Goal: Task Accomplishment & Management: Use online tool/utility

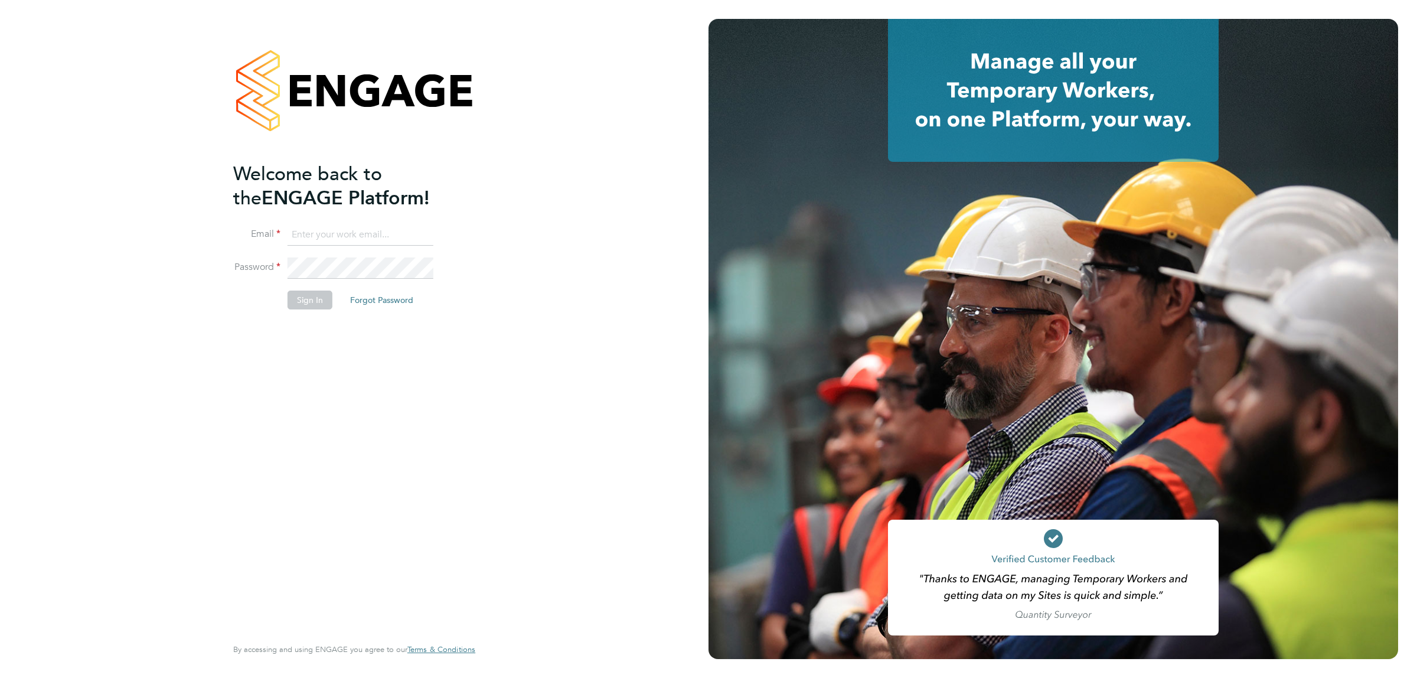
type input "jalaezihe@fr-group.co.uk"
click at [301, 297] on button "Sign In" at bounding box center [310, 299] width 45 height 19
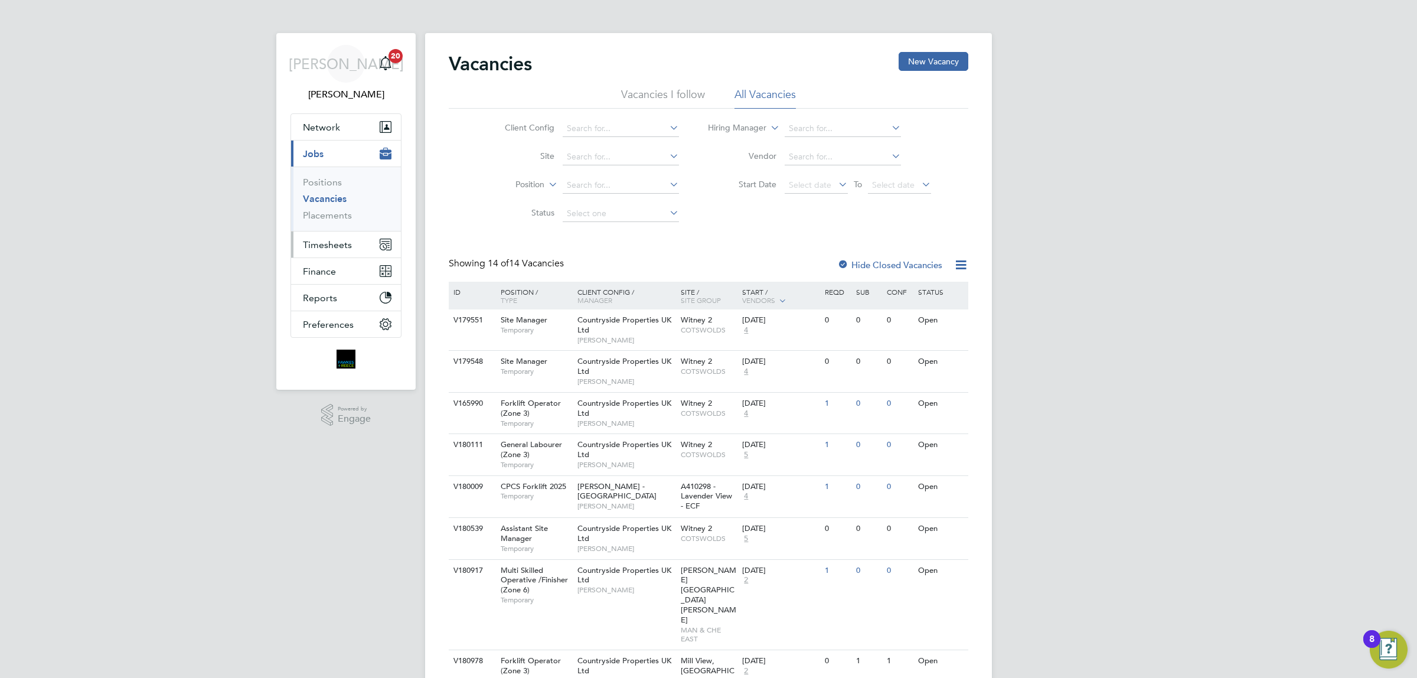
click at [344, 243] on span "Timesheets" at bounding box center [327, 244] width 49 height 11
click at [324, 205] on link "Timesheets" at bounding box center [327, 208] width 49 height 11
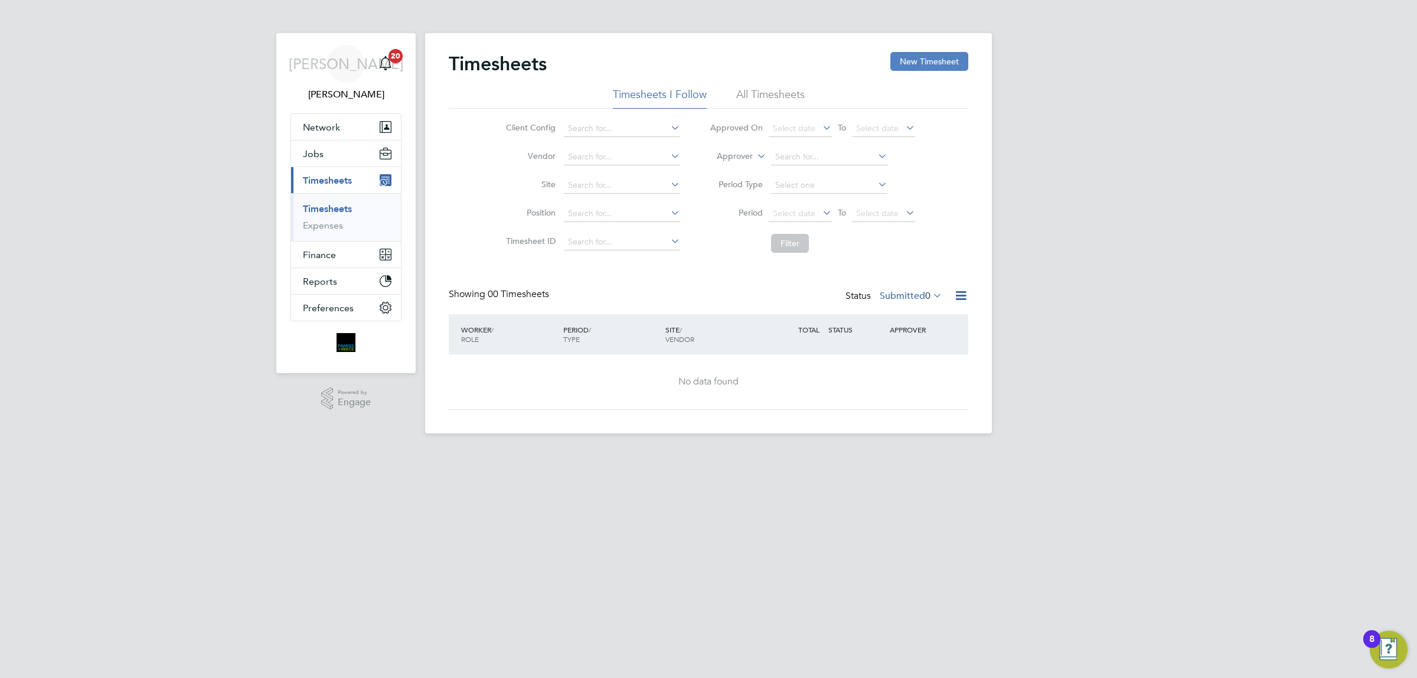
click at [913, 52] on button "New Timesheet" at bounding box center [929, 61] width 78 height 19
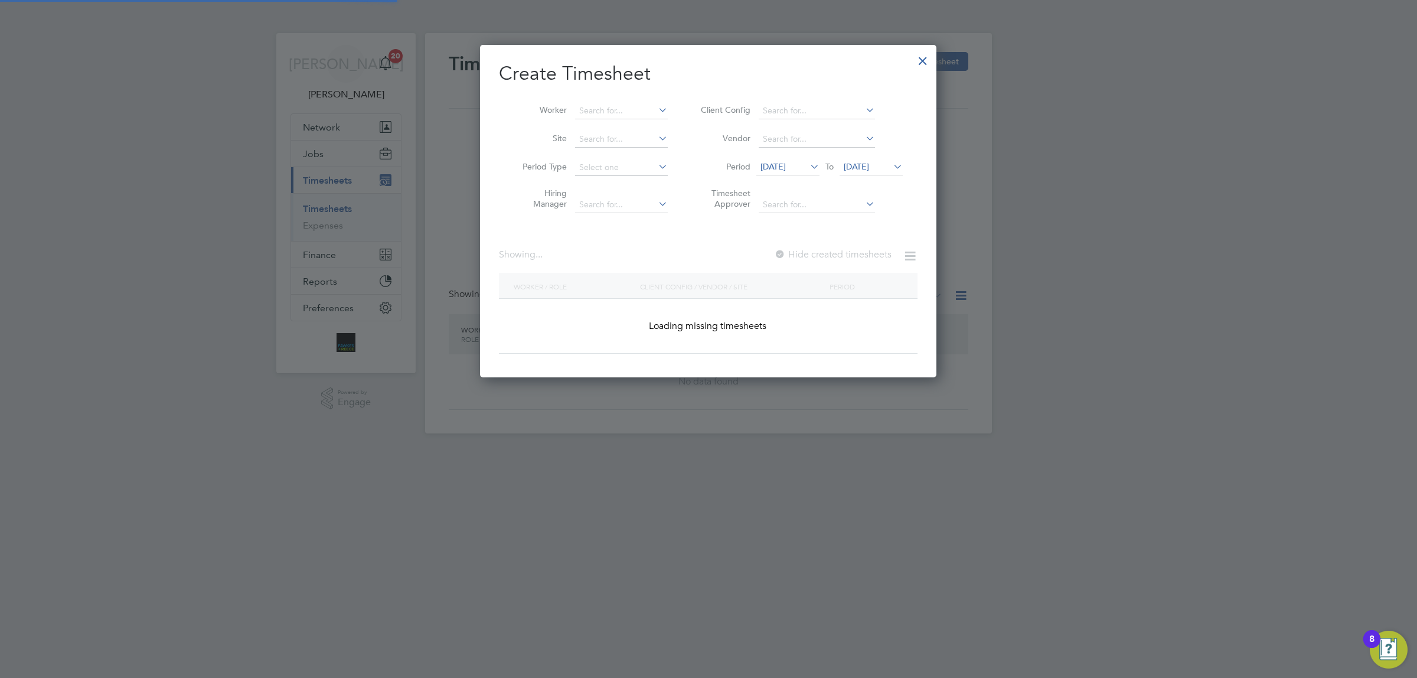
scroll to position [2183, 456]
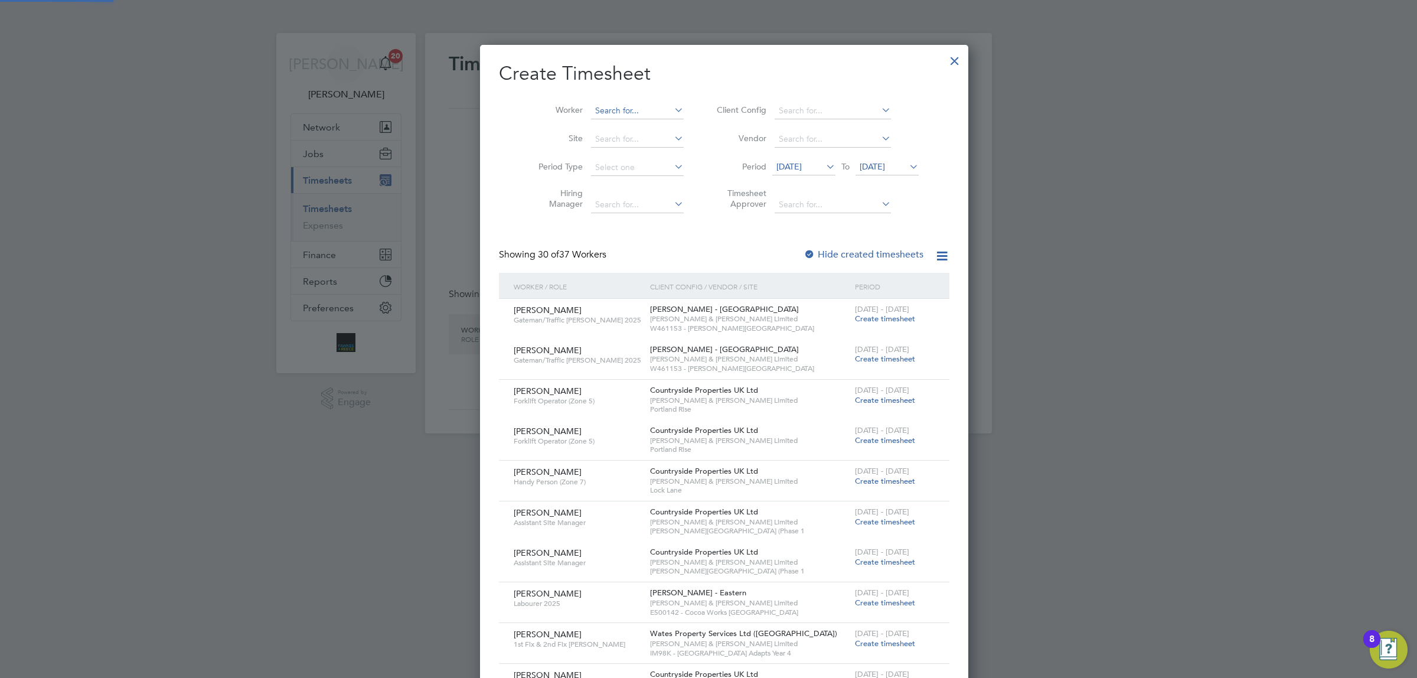
click at [644, 108] on input at bounding box center [637, 111] width 93 height 17
click at [647, 141] on b "Frost" at bounding box center [656, 143] width 19 height 10
type input "[PERSON_NAME]"
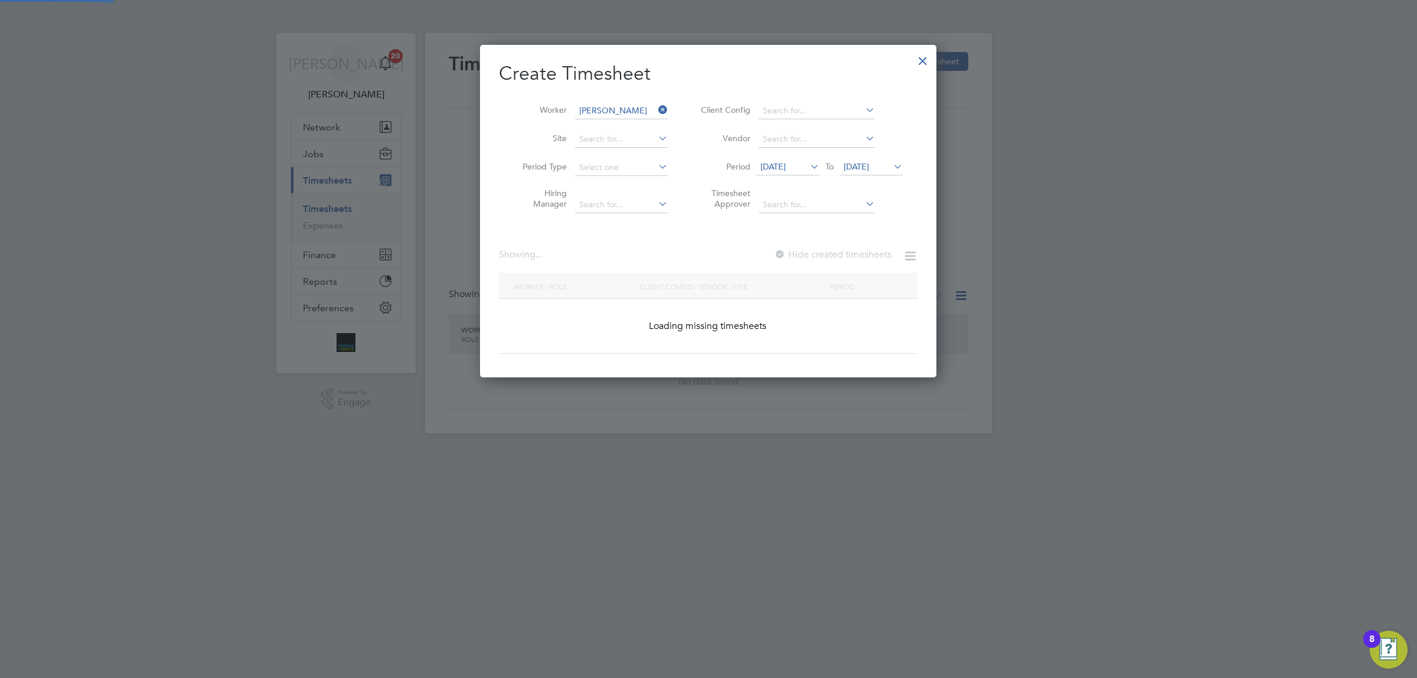
scroll to position [319, 456]
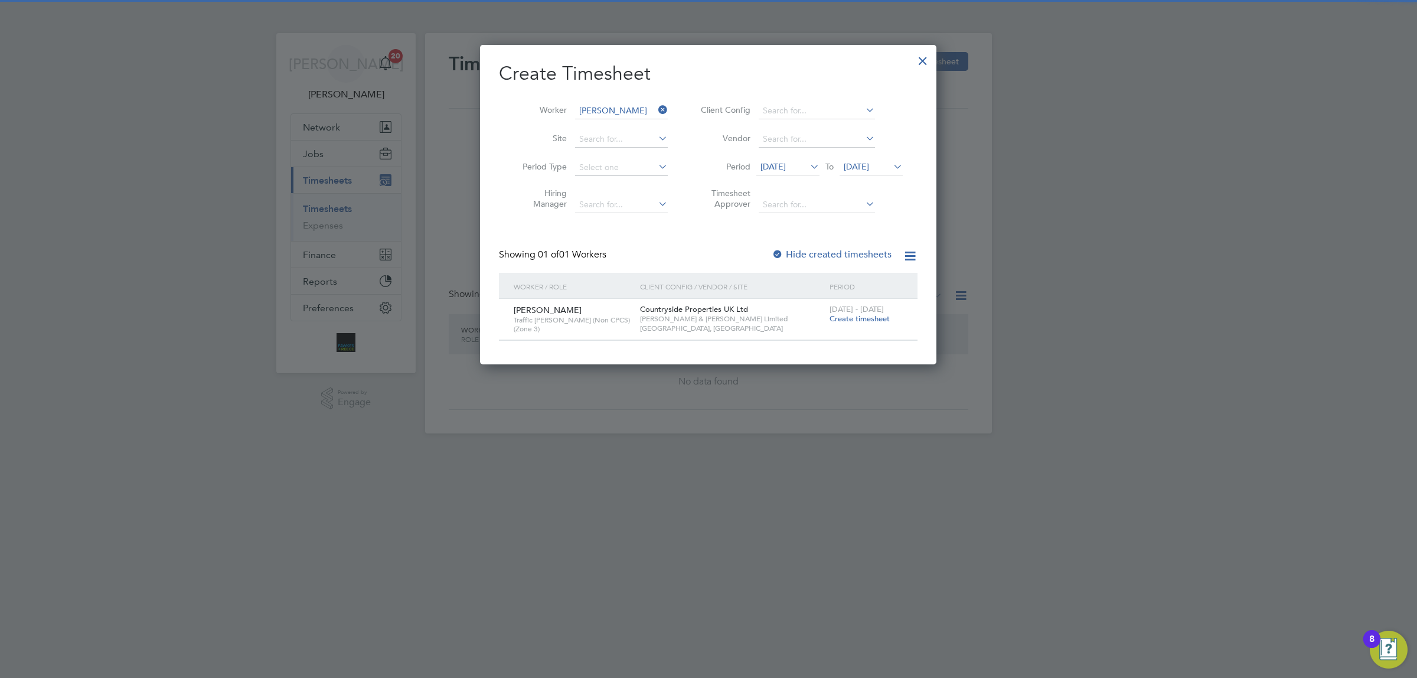
click at [862, 161] on span "[DATE]" at bounding box center [856, 166] width 25 height 11
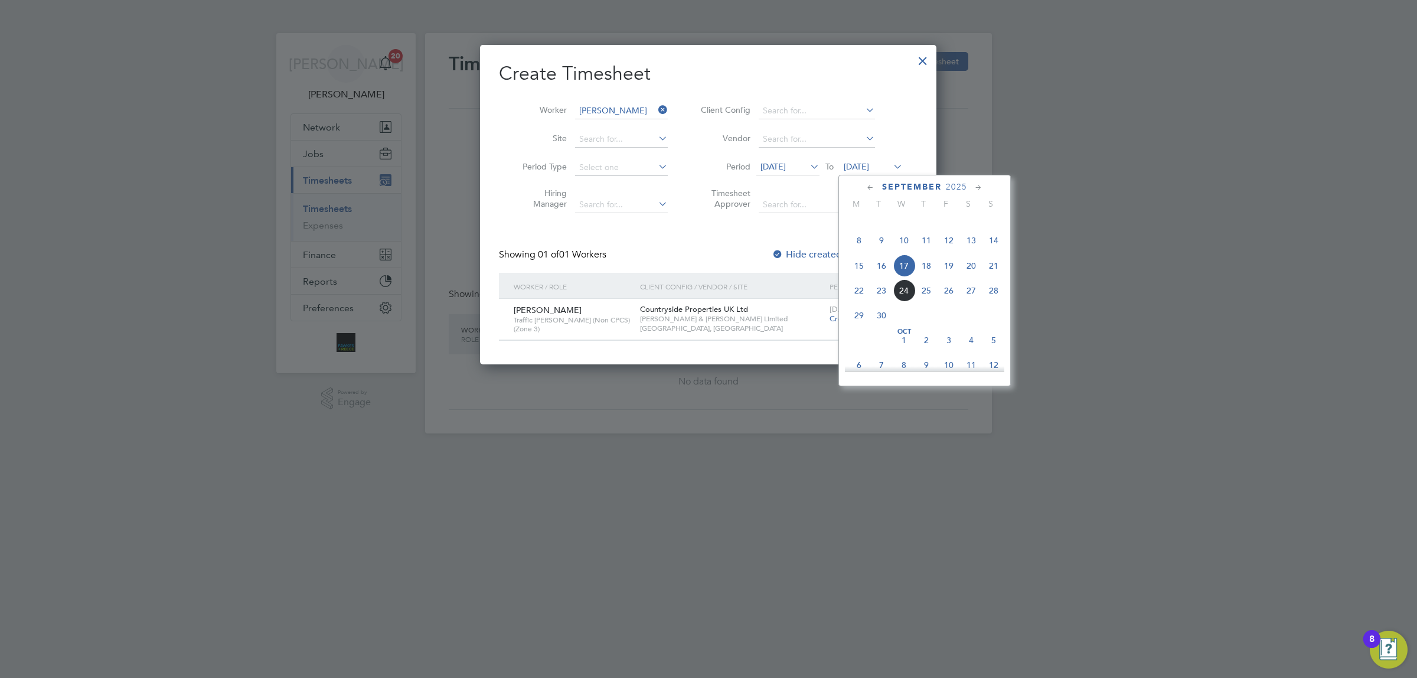
click at [989, 277] on span "21" at bounding box center [993, 265] width 22 height 22
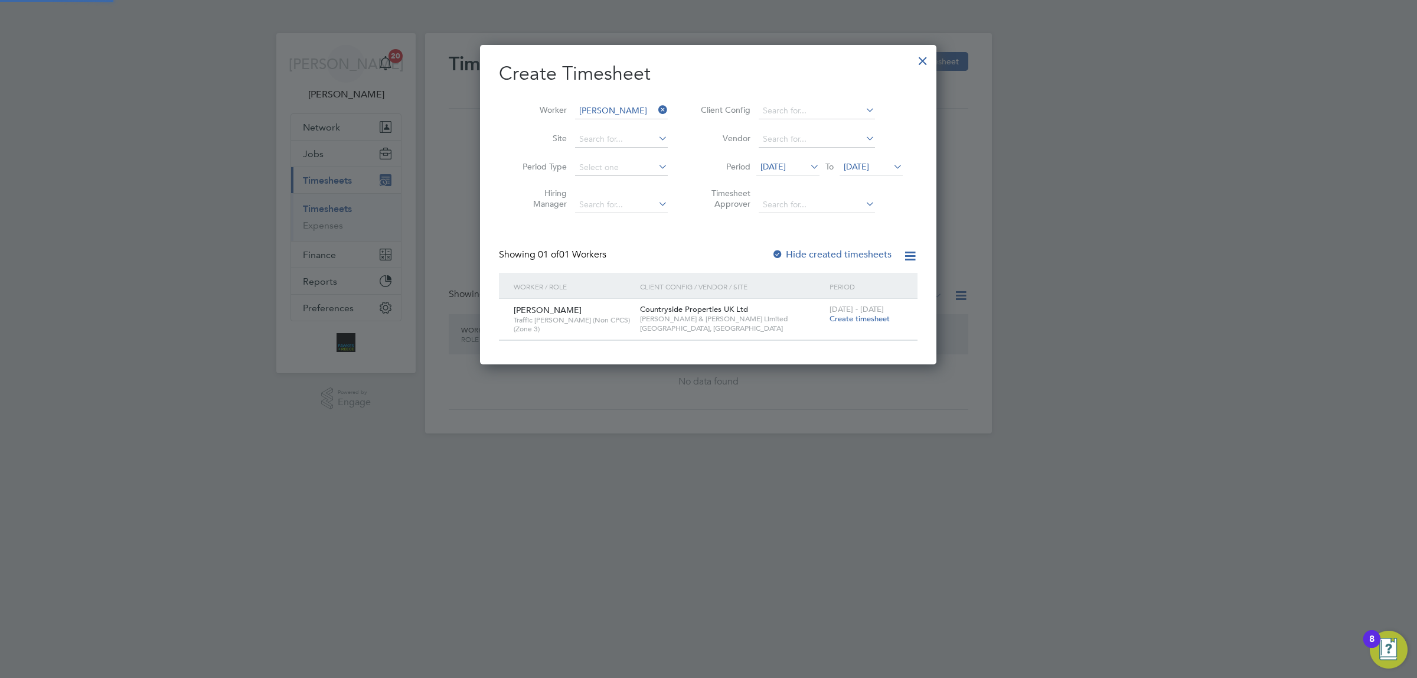
scroll to position [6, 5]
click at [668, 107] on li "Worker [PERSON_NAME]" at bounding box center [591, 111] width 184 height 28
click at [656, 104] on icon at bounding box center [656, 110] width 0 height 17
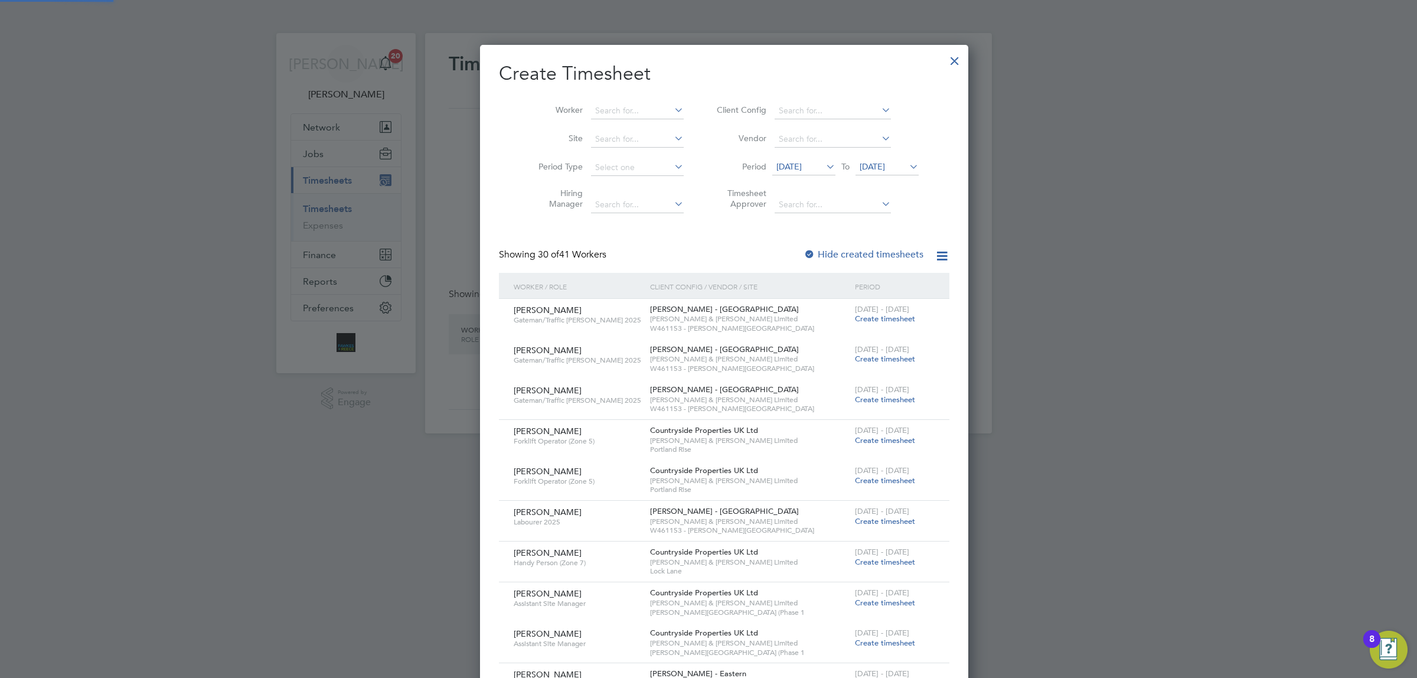
scroll to position [2304, 456]
click at [591, 107] on input at bounding box center [637, 111] width 93 height 17
click at [647, 139] on b "[PERSON_NAME]" at bounding box center [681, 143] width 68 height 10
type input "[PERSON_NAME]"
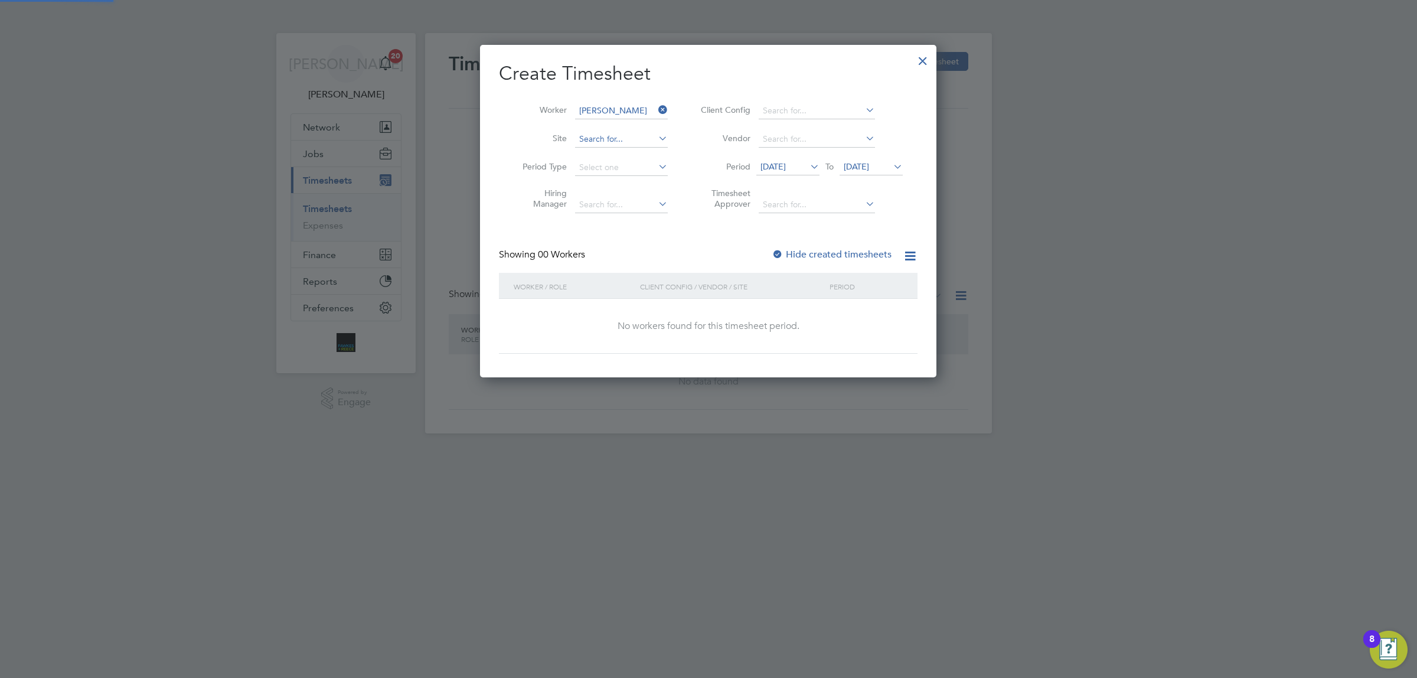
scroll to position [5, 5]
click at [797, 250] on label "Hide created timesheets" at bounding box center [832, 255] width 120 height 12
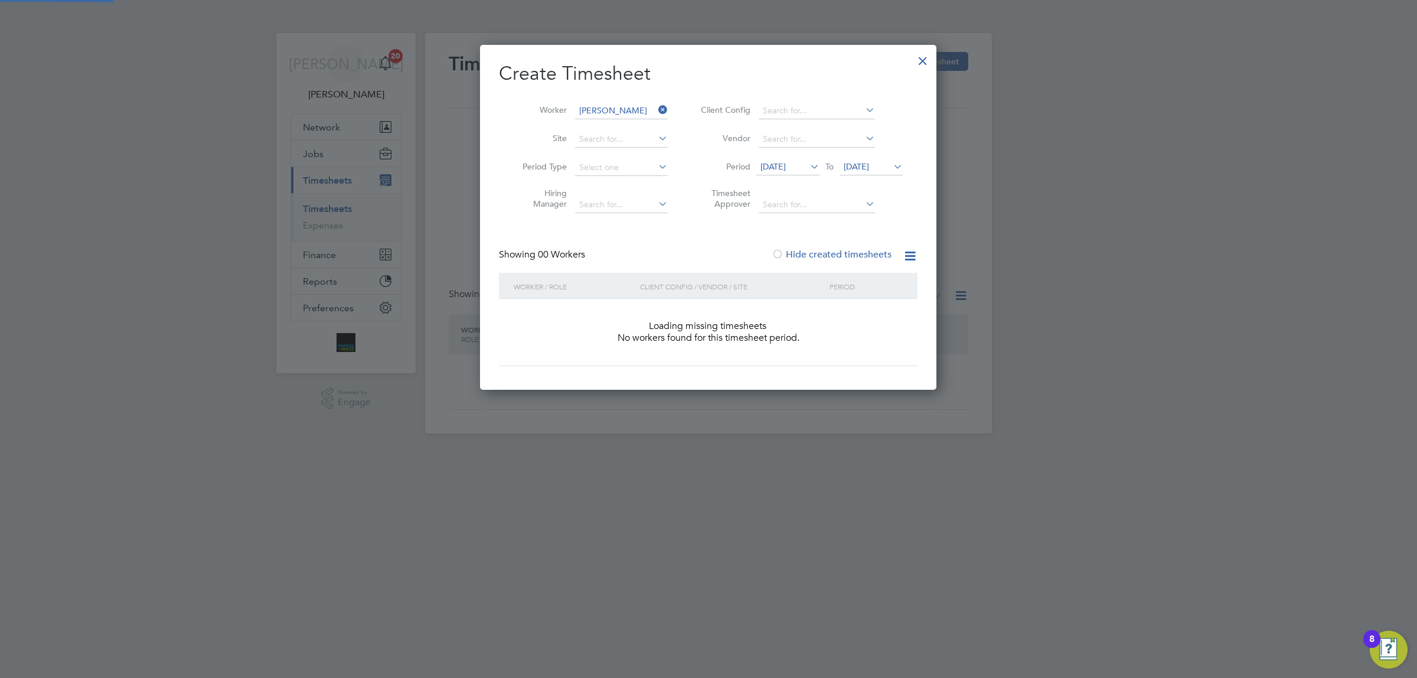
scroll to position [332, 456]
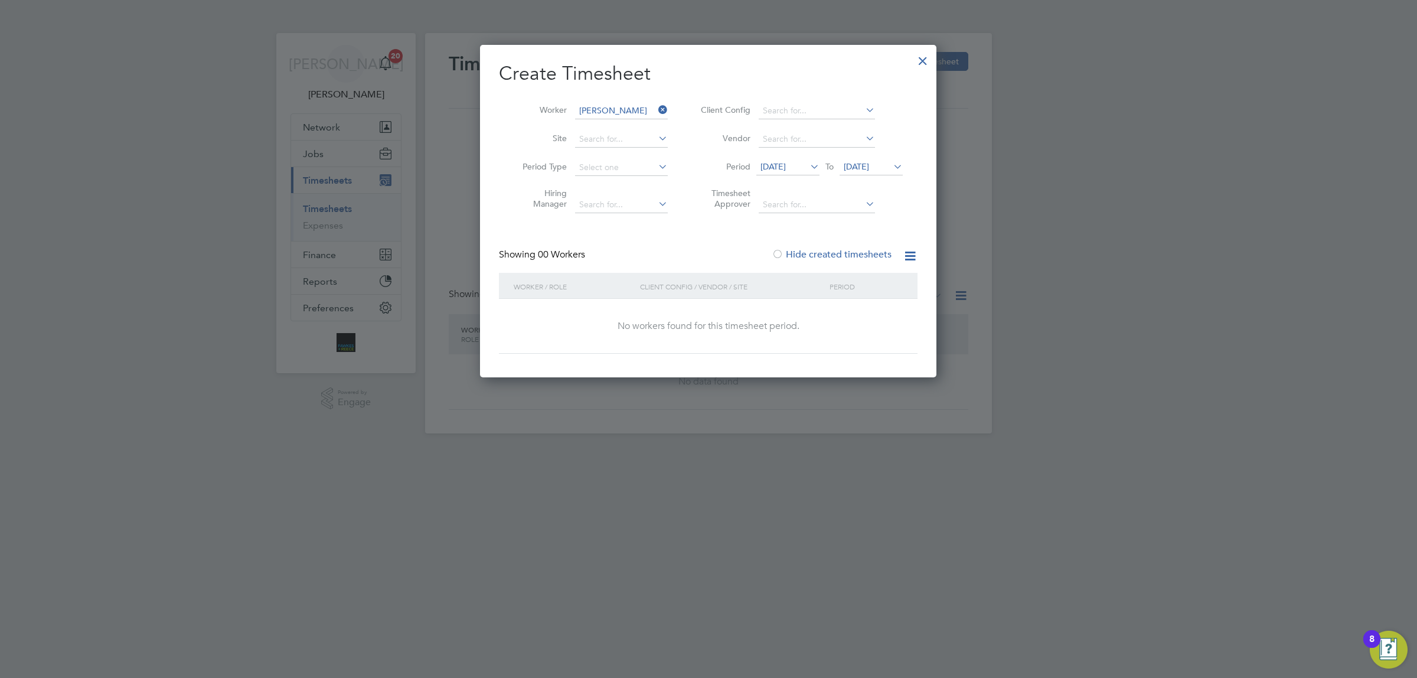
click at [869, 161] on span "[DATE]" at bounding box center [856, 166] width 25 height 11
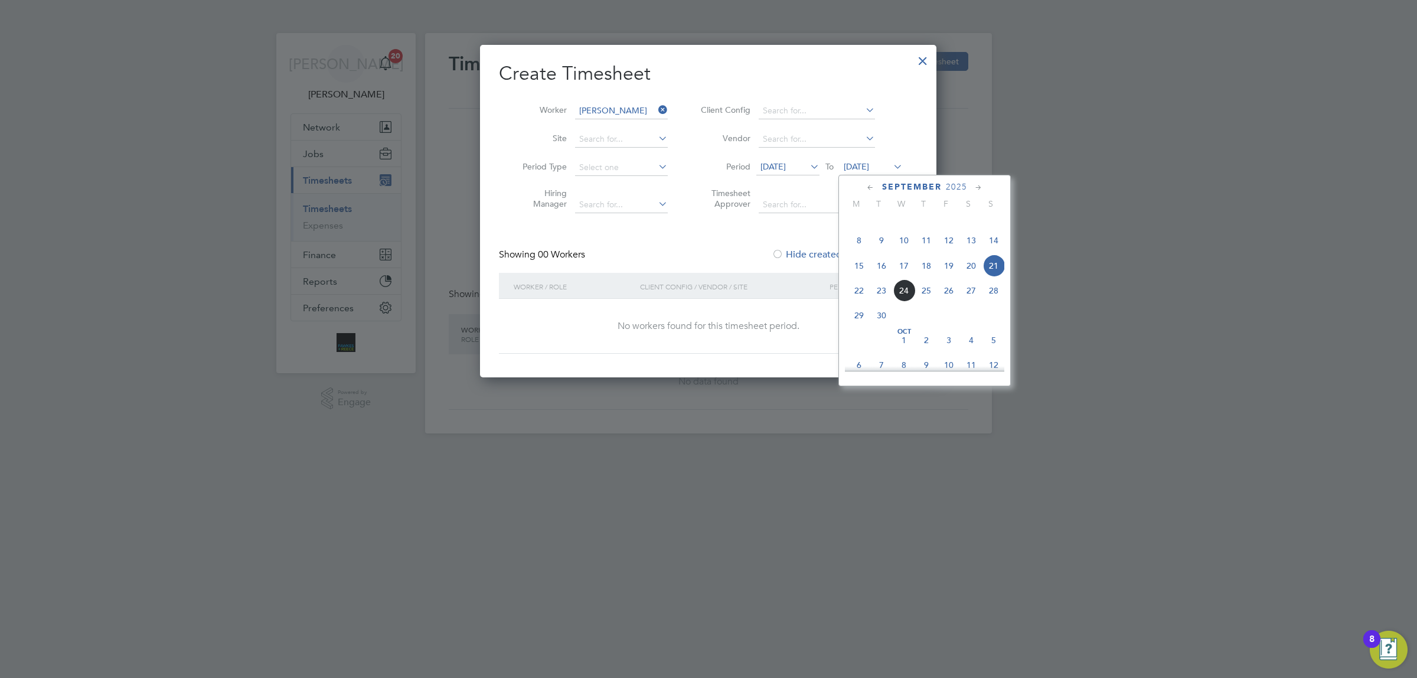
click at [997, 277] on span "21" at bounding box center [993, 265] width 22 height 22
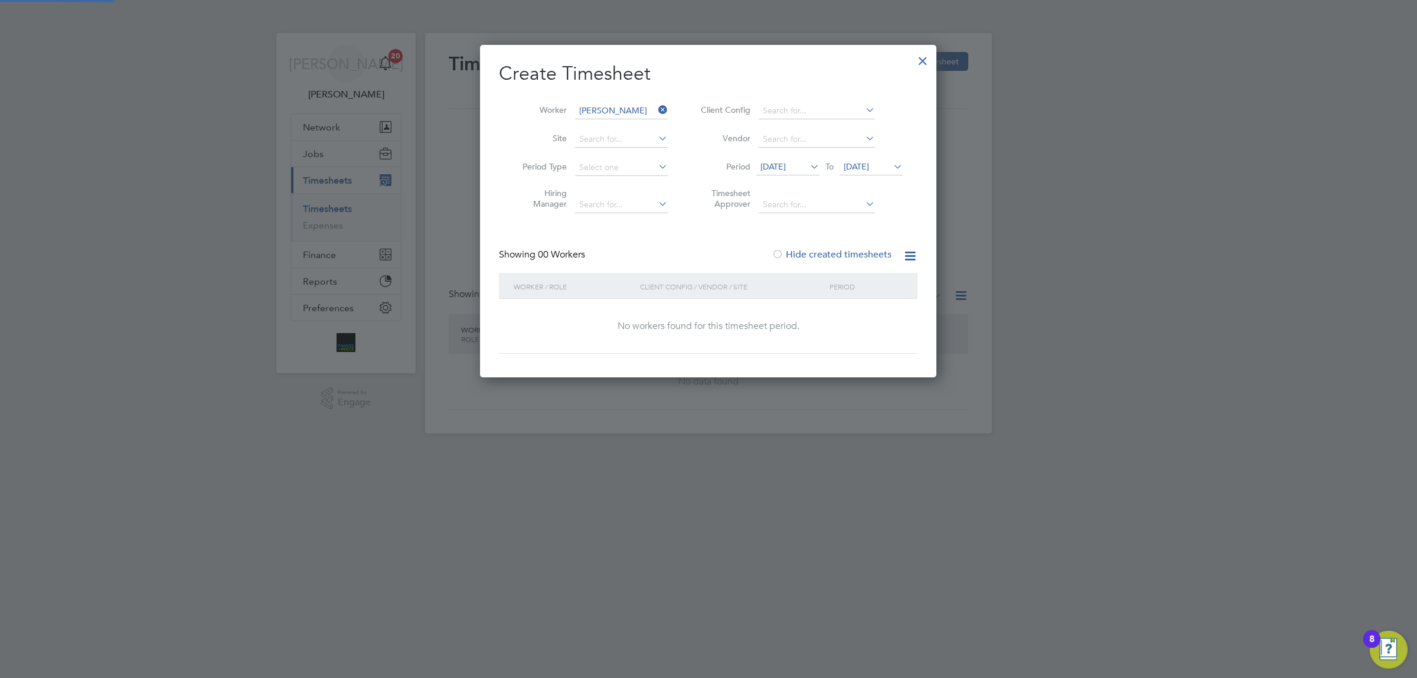
click at [781, 163] on span "[DATE]" at bounding box center [772, 166] width 25 height 11
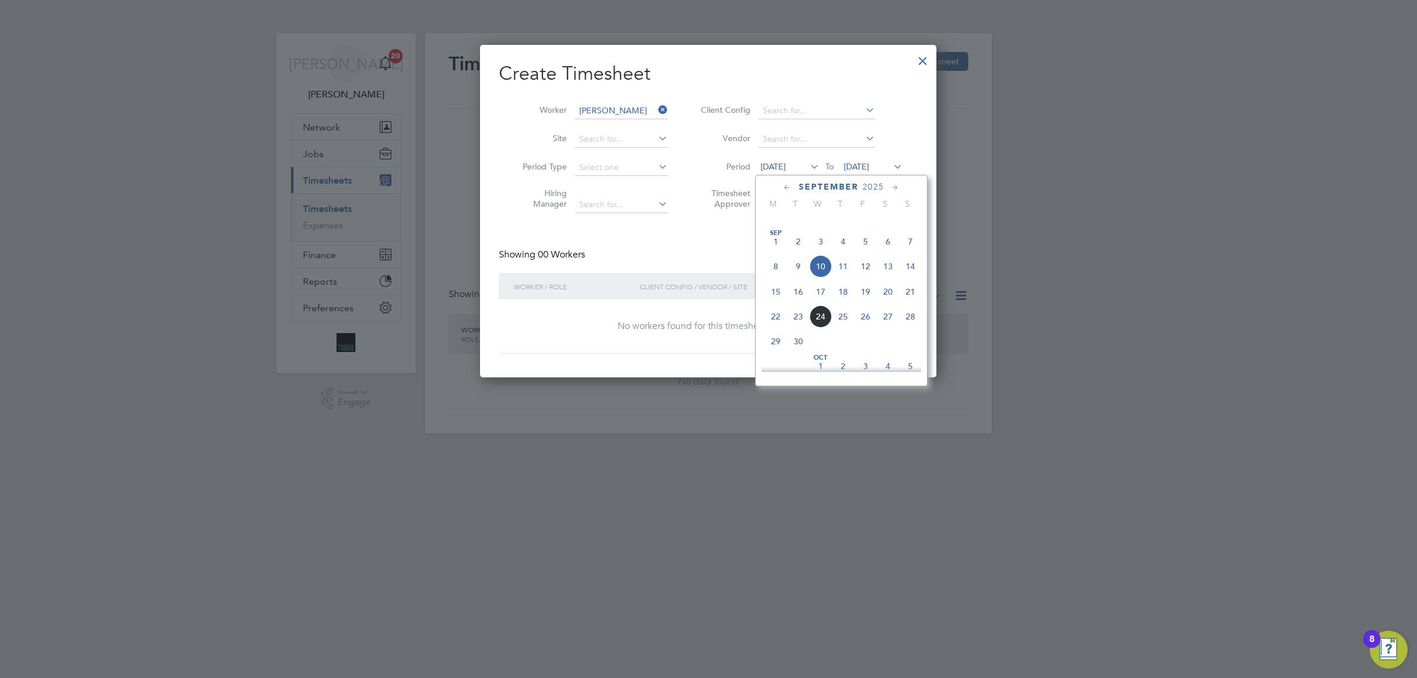
click at [778, 276] on span "8" at bounding box center [776, 266] width 22 height 22
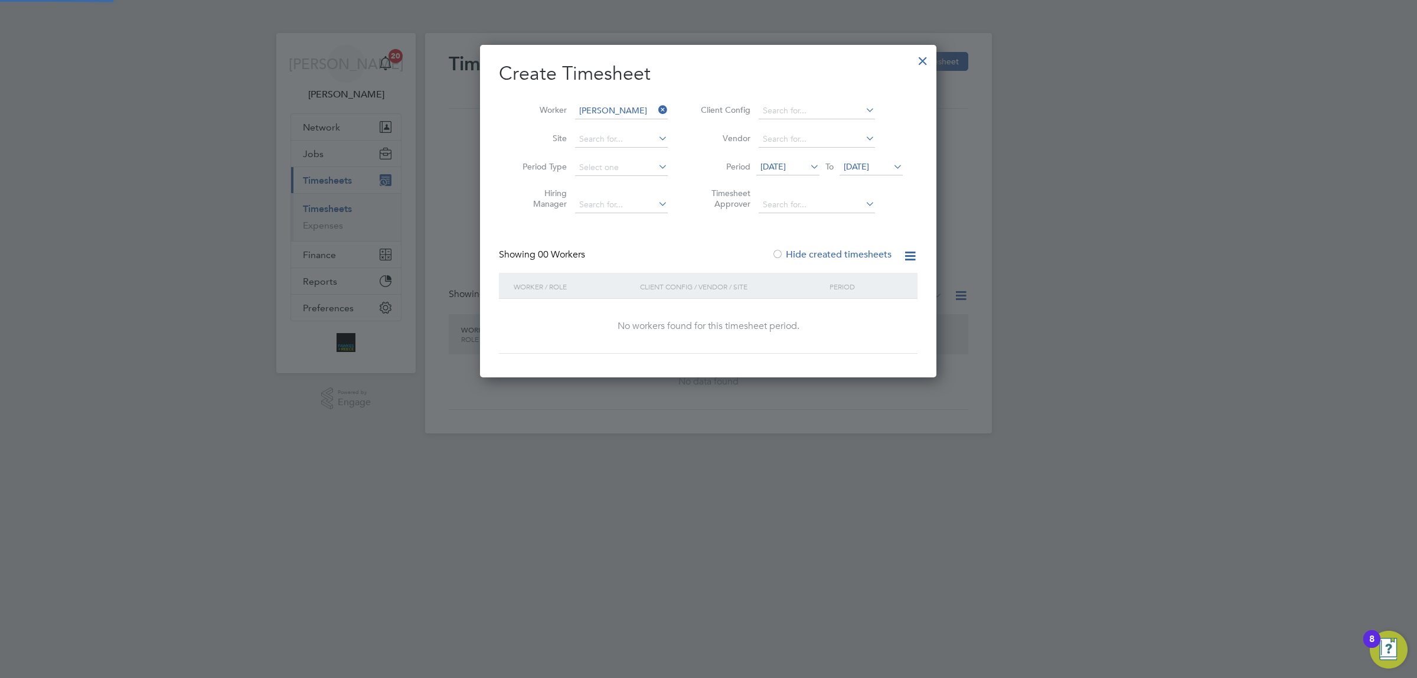
scroll to position [5, 5]
click at [621, 105] on input at bounding box center [621, 111] width 93 height 17
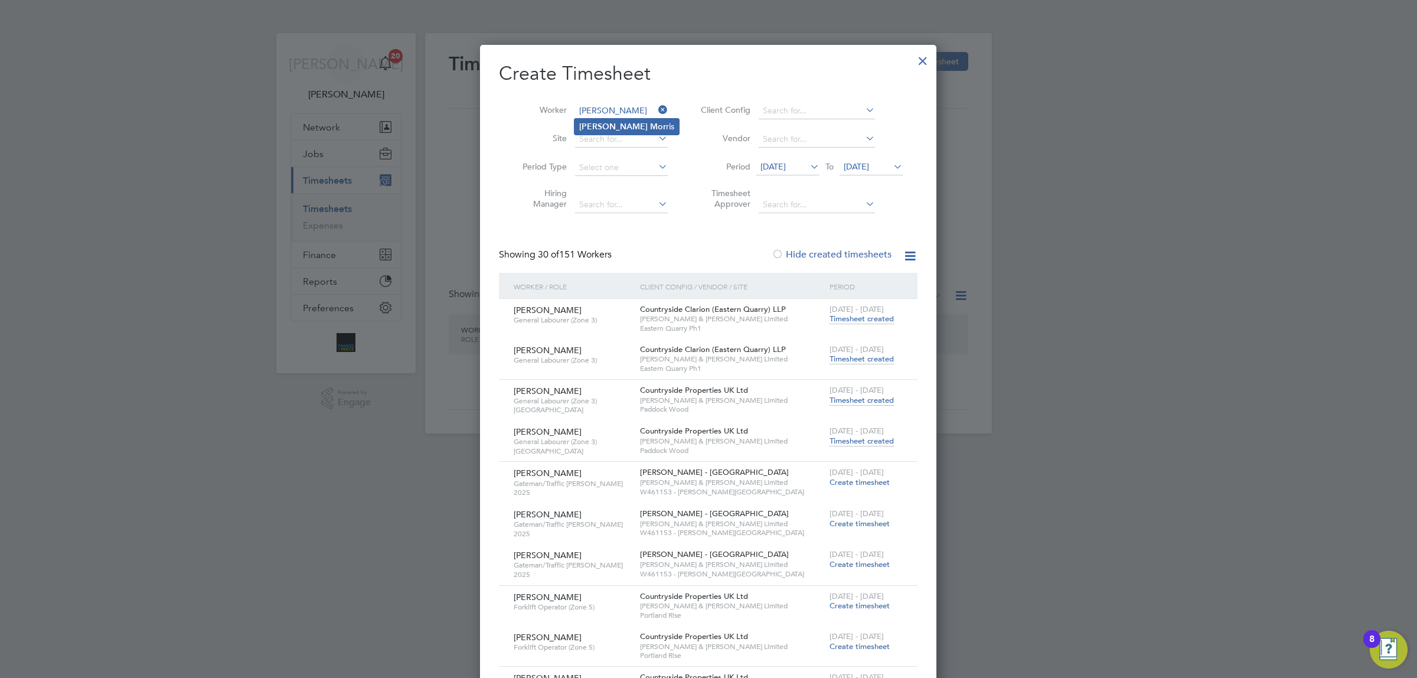
click at [627, 120] on li "[PERSON_NAME] ris" at bounding box center [626, 127] width 104 height 16
type input "[PERSON_NAME]"
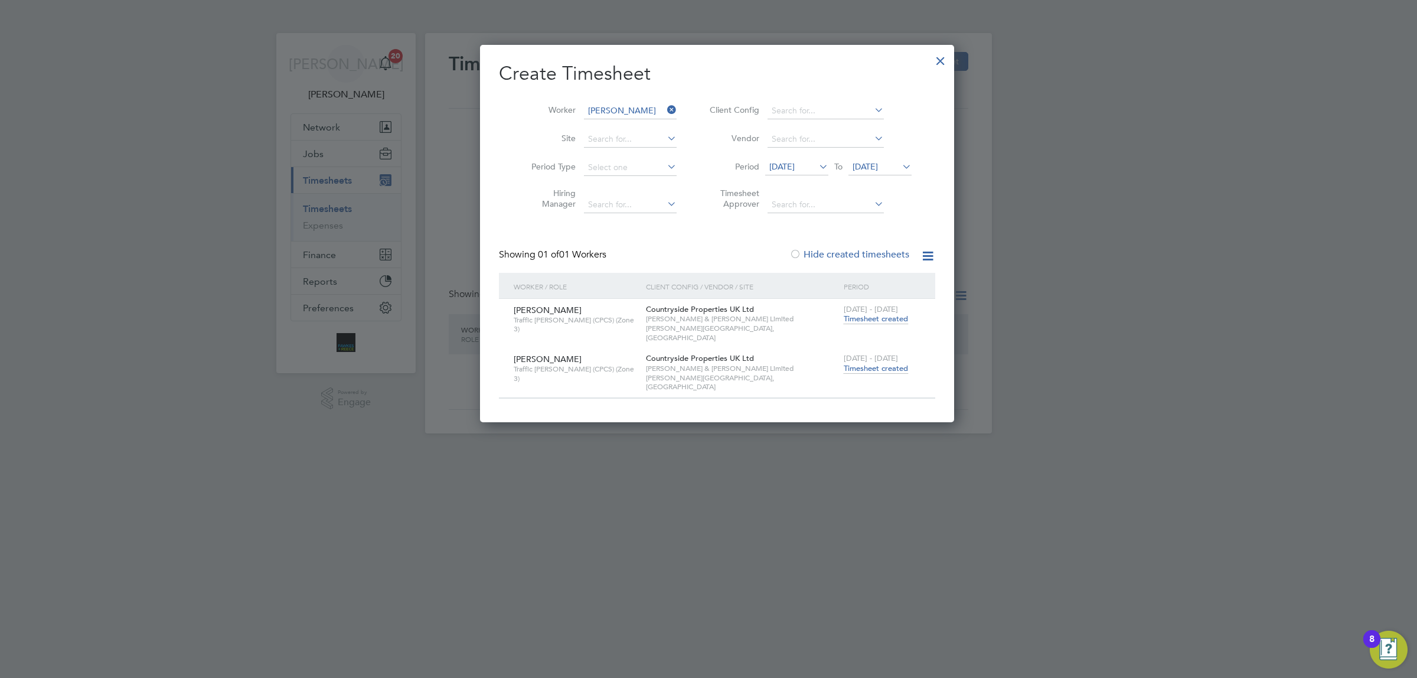
click at [851, 363] on span "Timesheet created" at bounding box center [876, 368] width 64 height 11
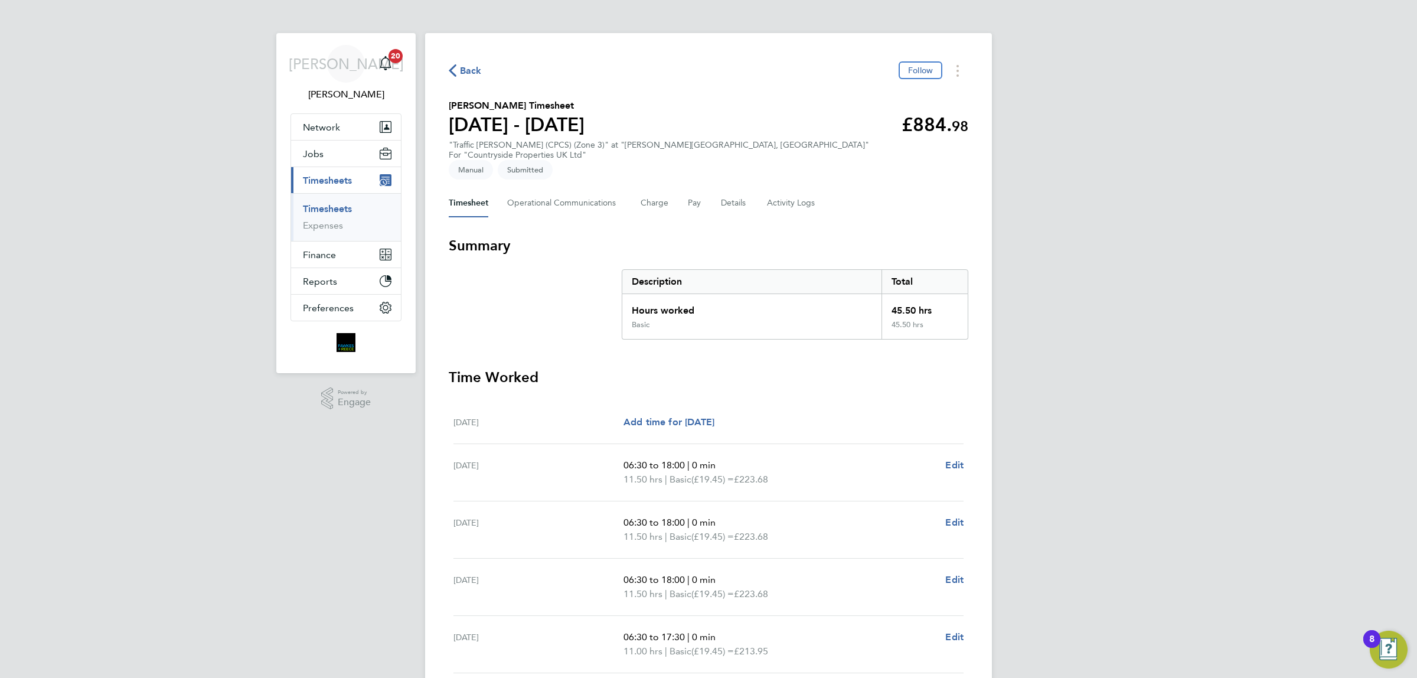
click at [467, 67] on span "Back" at bounding box center [471, 71] width 22 height 14
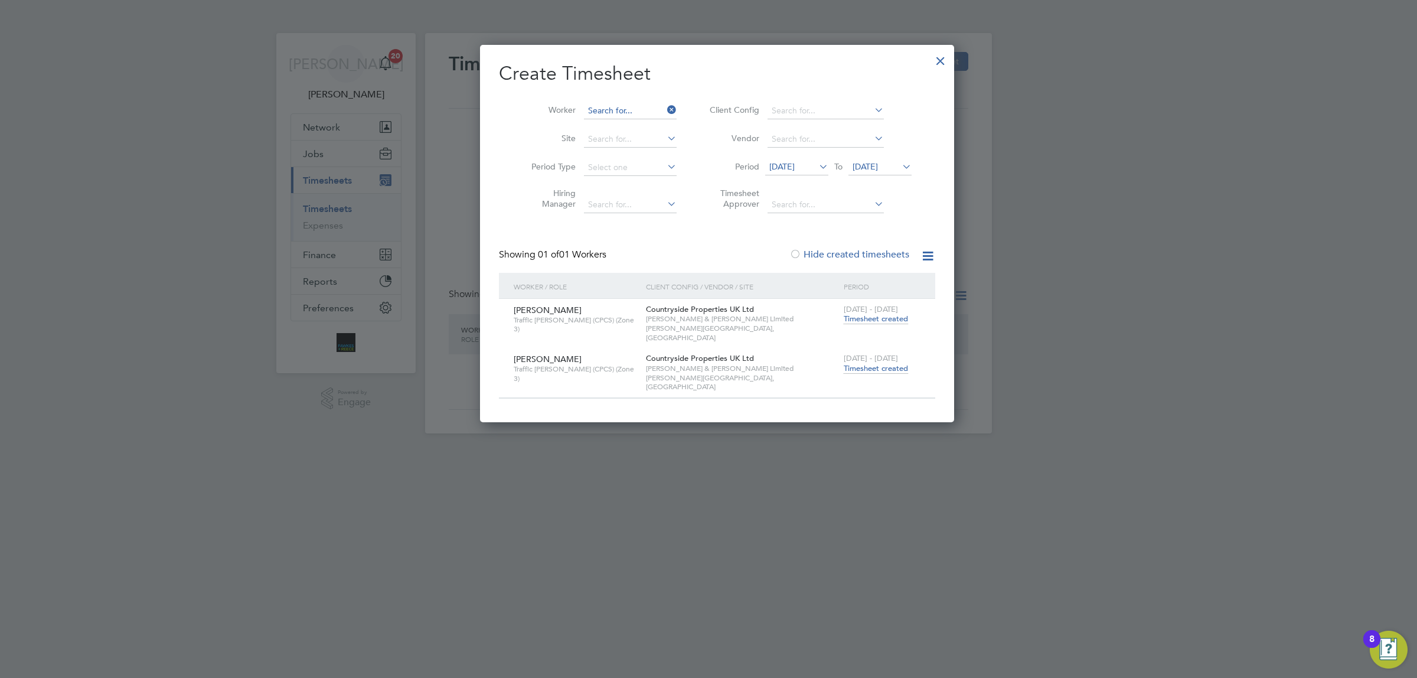
click at [607, 110] on input at bounding box center [630, 111] width 93 height 17
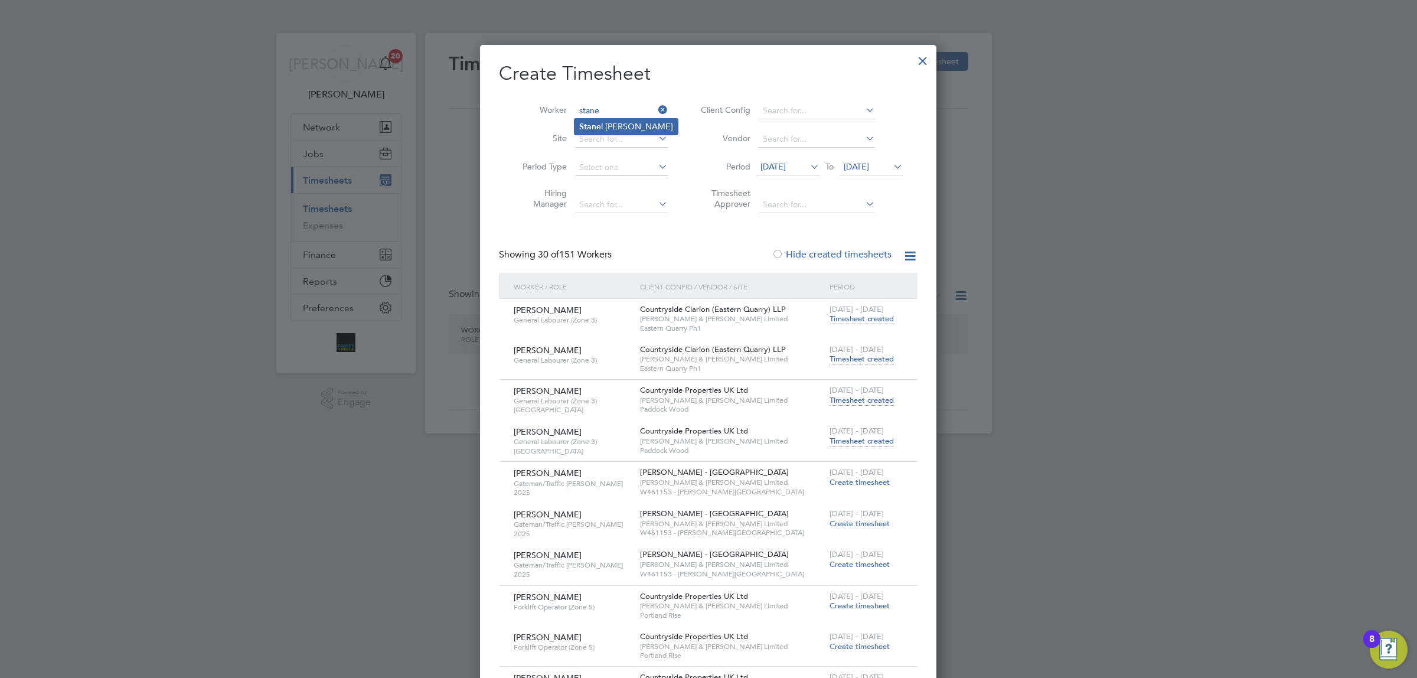
click at [608, 119] on li "Stane l [PERSON_NAME]" at bounding box center [625, 127] width 103 height 16
type input "[PERSON_NAME]"
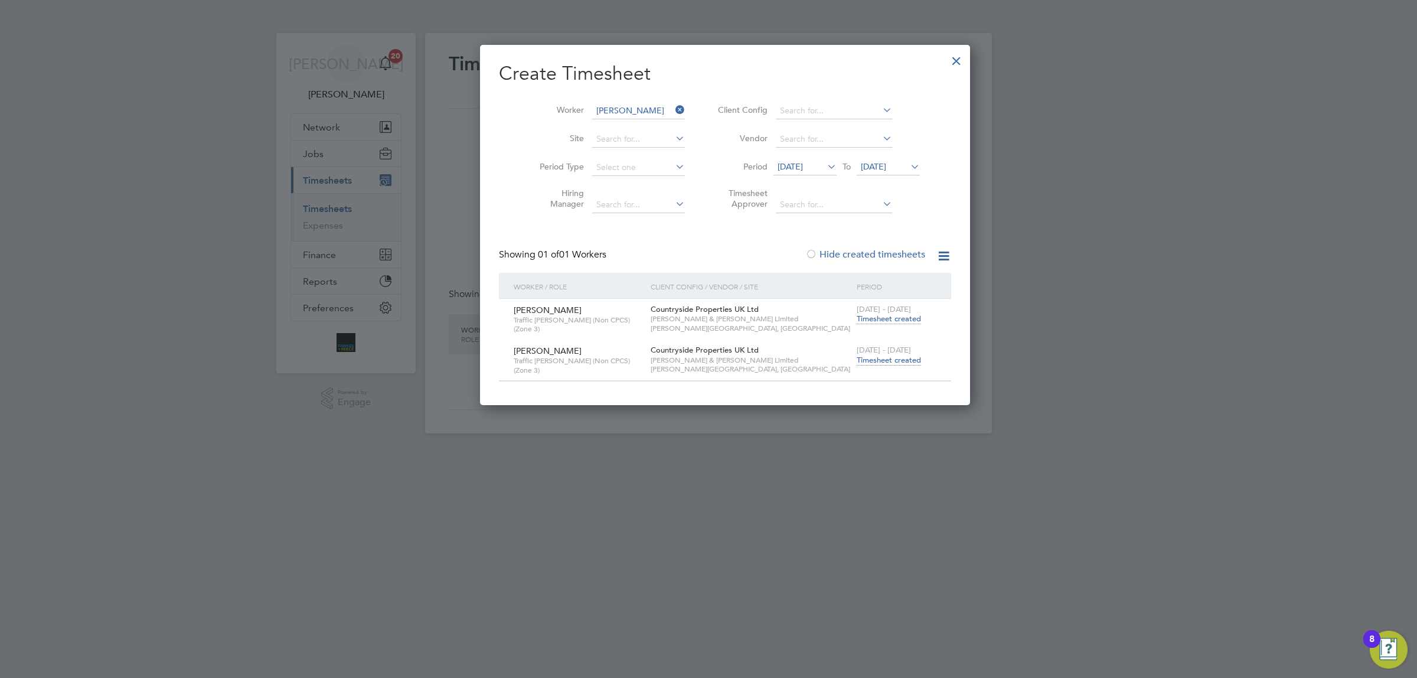
click at [857, 358] on span "Timesheet created" at bounding box center [889, 360] width 64 height 11
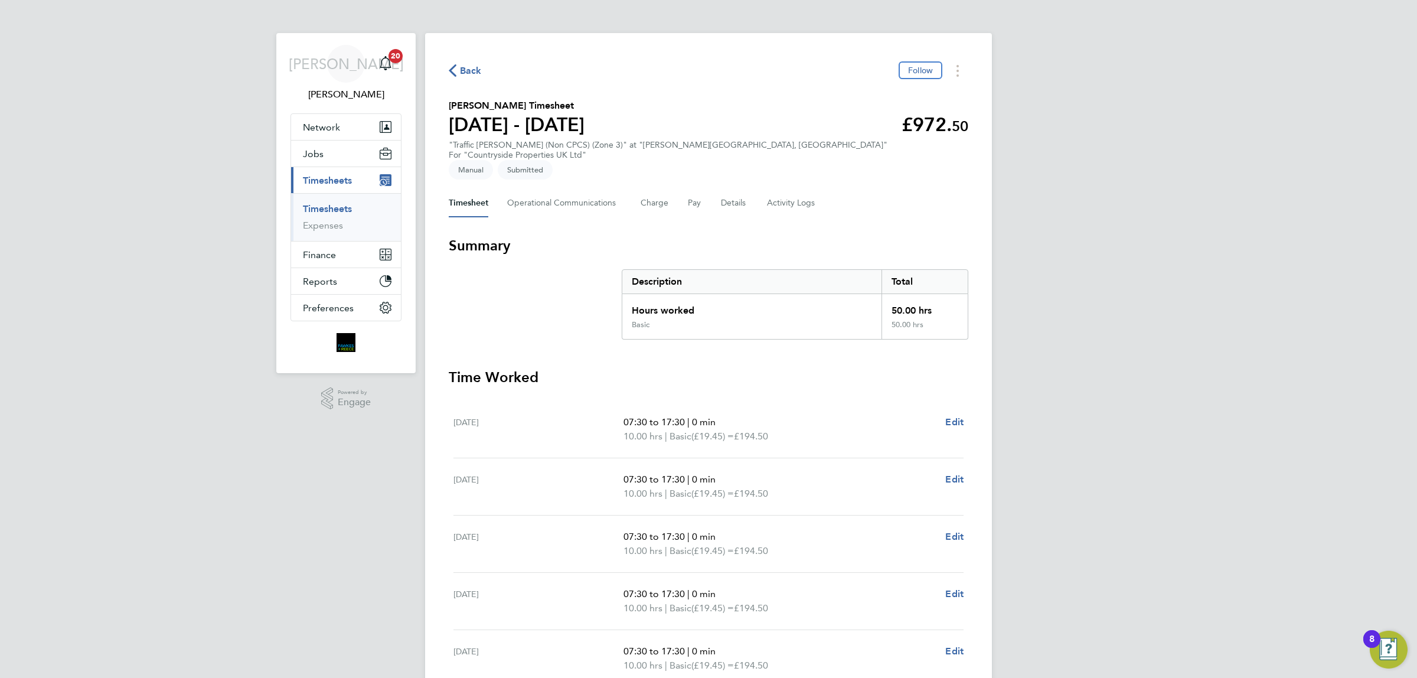
click at [475, 65] on span "Back" at bounding box center [471, 71] width 22 height 14
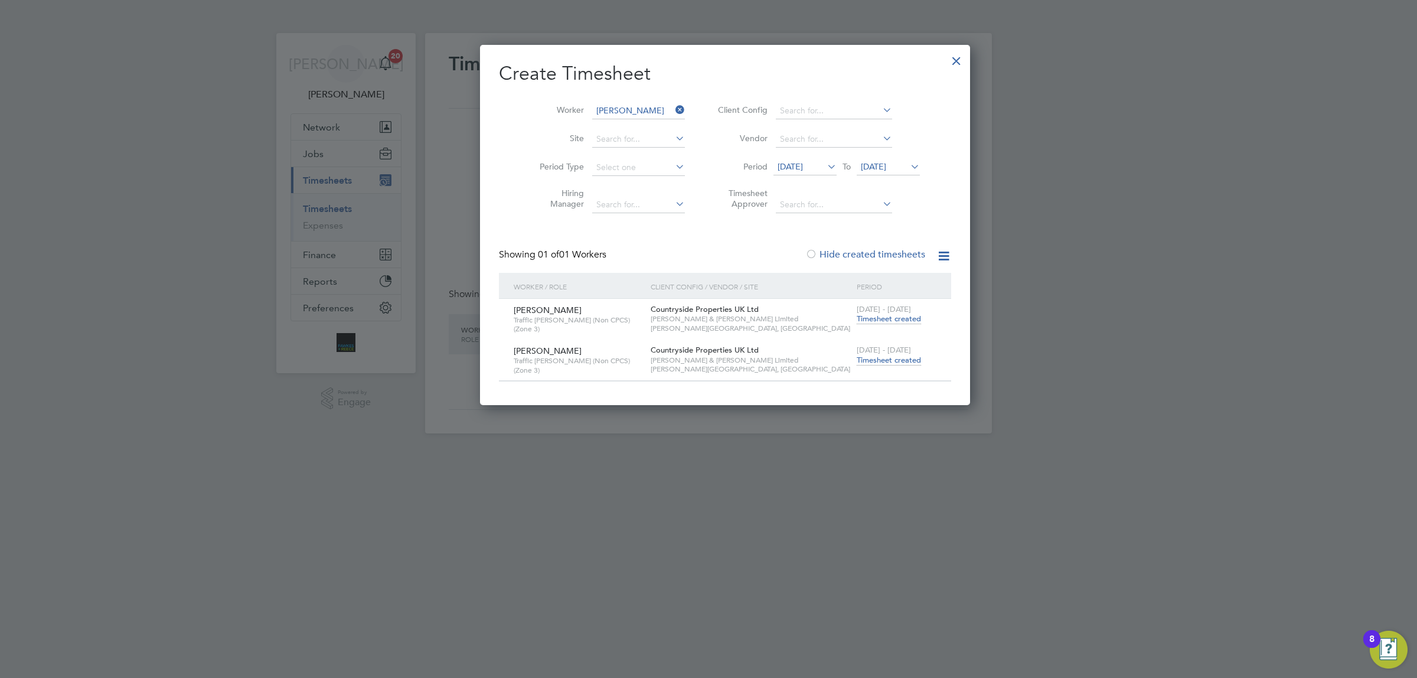
click at [673, 106] on icon at bounding box center [673, 110] width 0 height 17
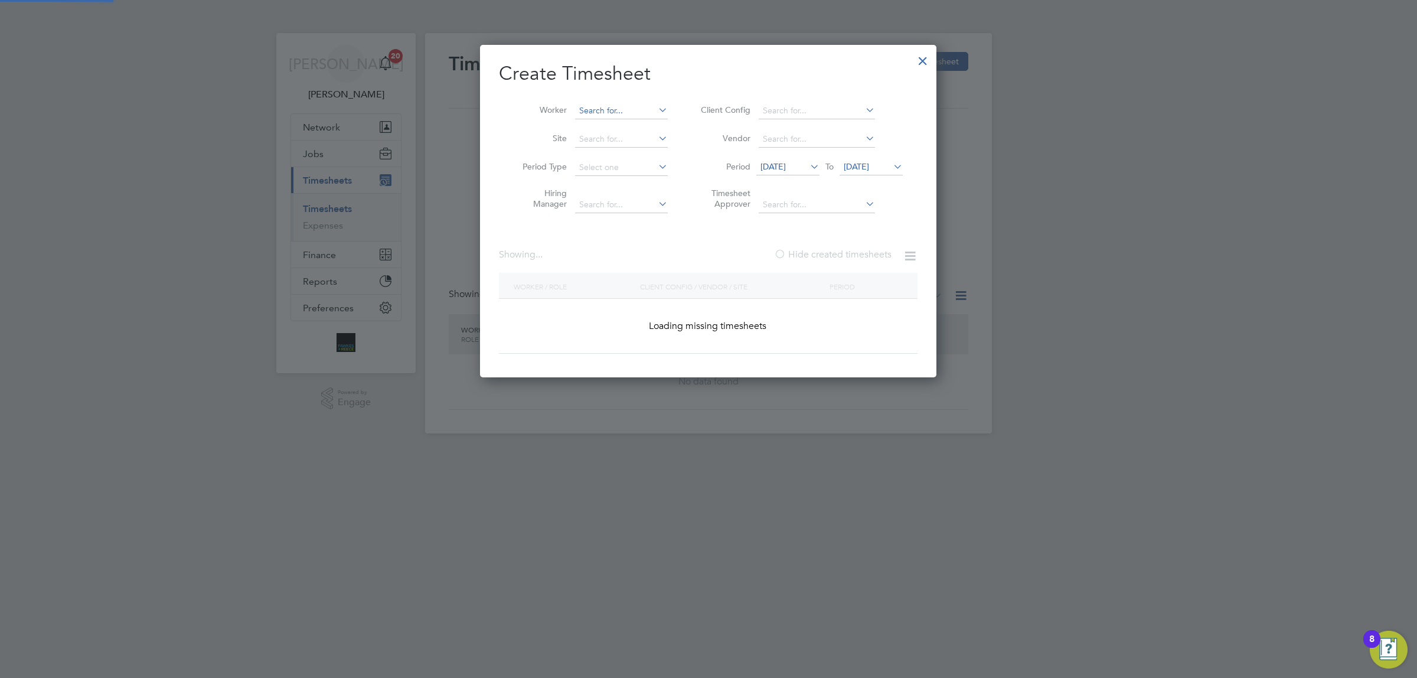
click at [617, 106] on input at bounding box center [621, 111] width 93 height 17
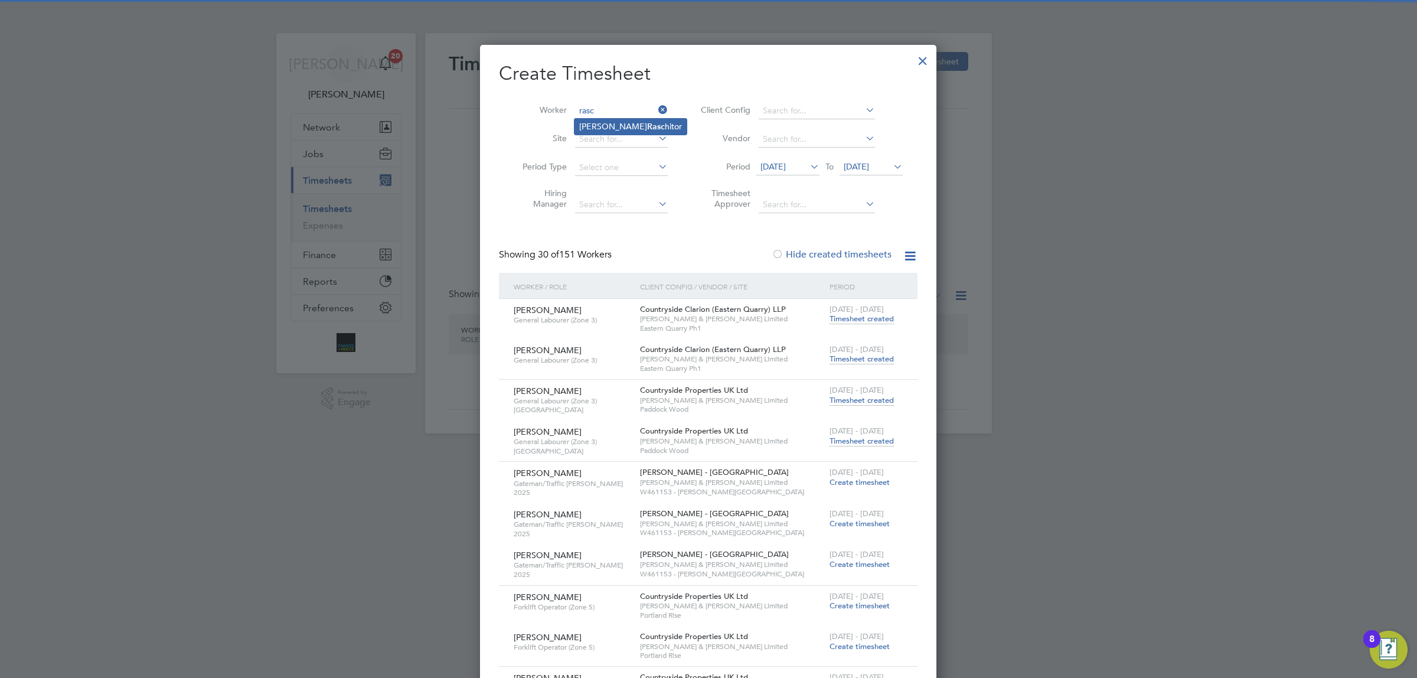
click at [617, 120] on li "[PERSON_NAME] hitor" at bounding box center [630, 127] width 112 height 16
type input "[PERSON_NAME]"
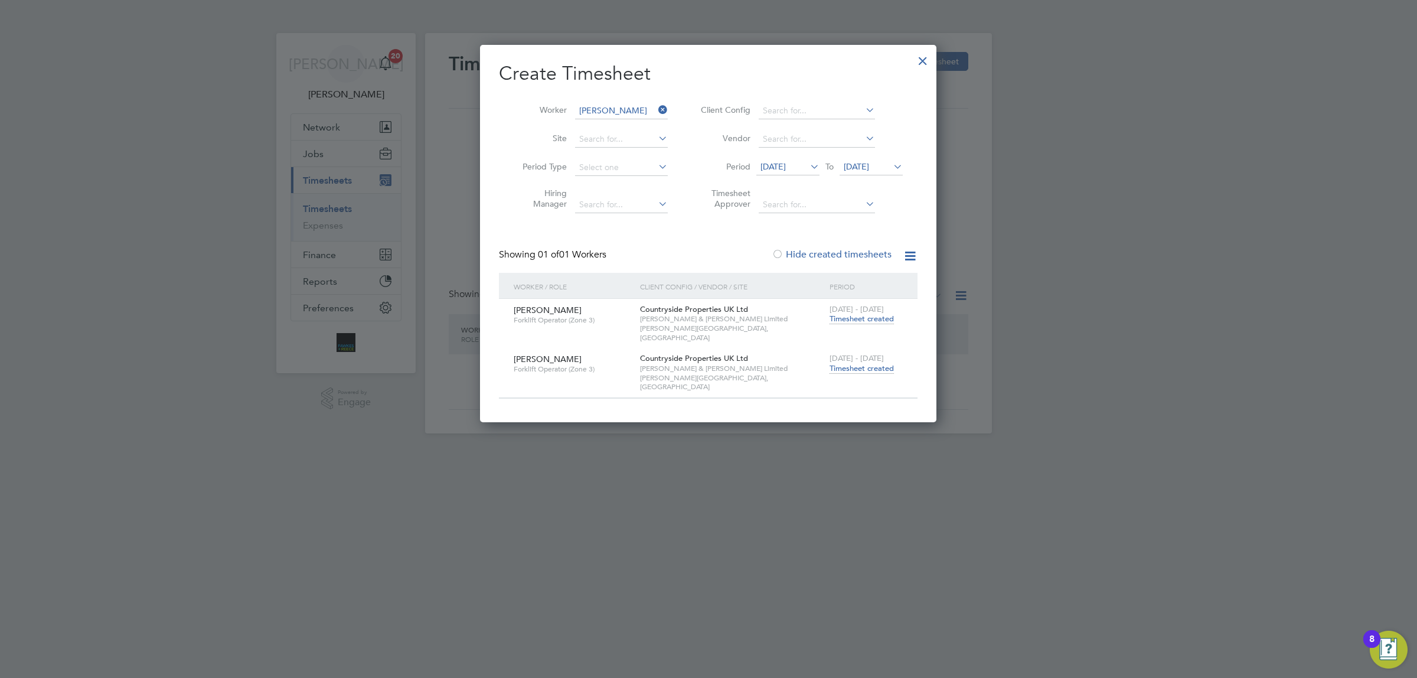
click at [847, 363] on span "Timesheet created" at bounding box center [861, 368] width 64 height 11
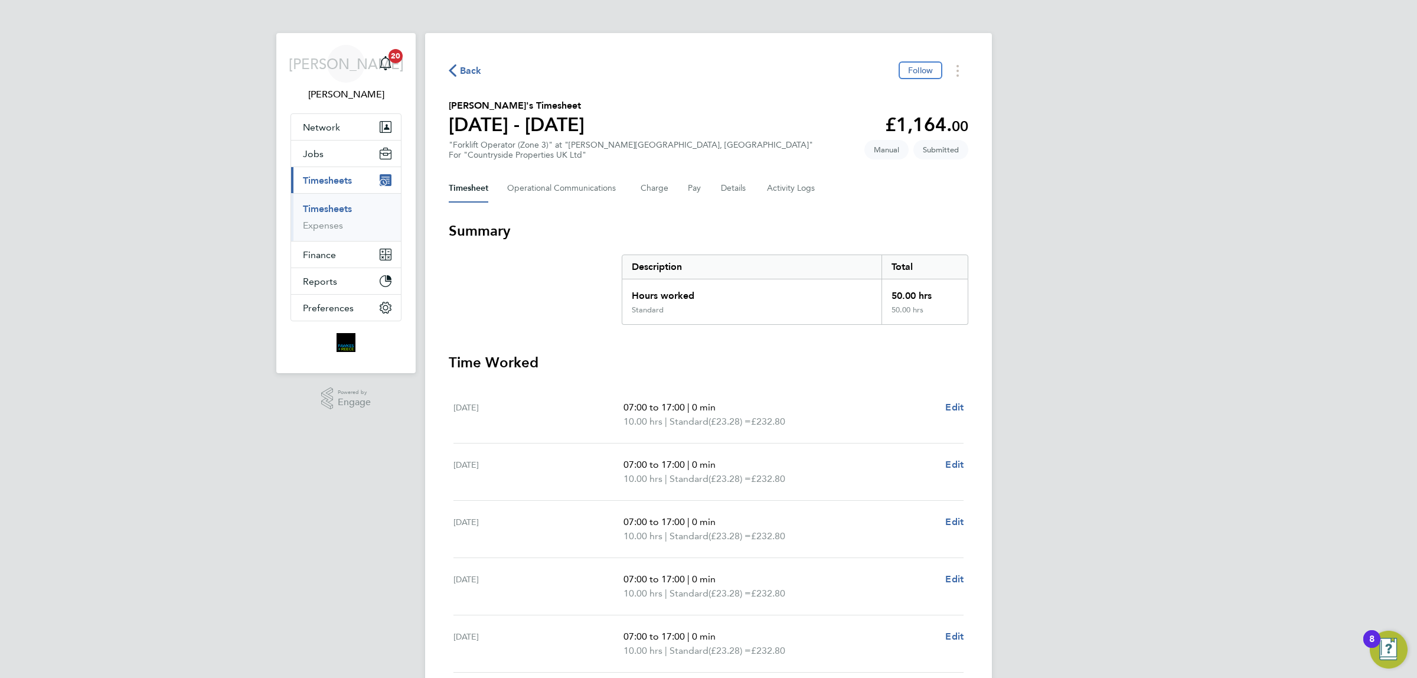
click at [476, 64] on span "Back" at bounding box center [471, 71] width 22 height 14
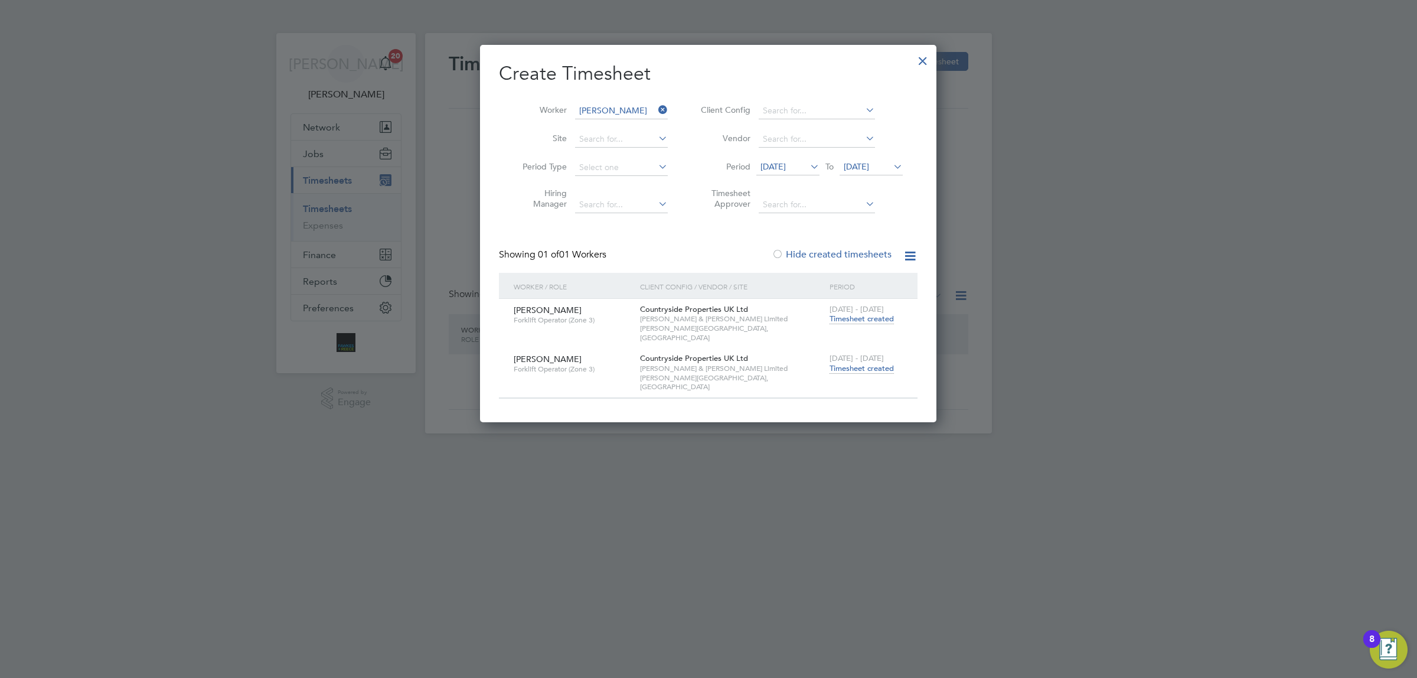
click at [656, 106] on icon at bounding box center [656, 110] width 0 height 17
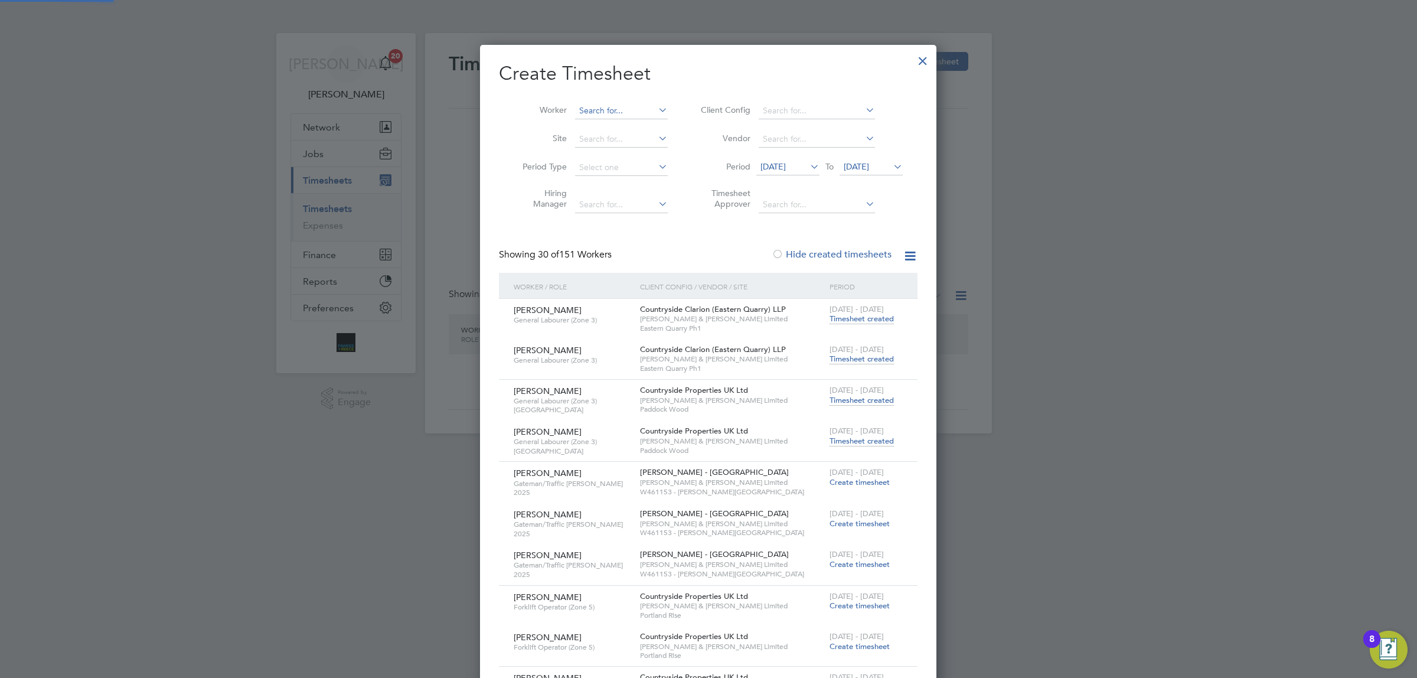
click at [609, 111] on input at bounding box center [621, 111] width 93 height 17
click at [647, 127] on b "Roots" at bounding box center [658, 127] width 22 height 10
type input "[PERSON_NAME]"
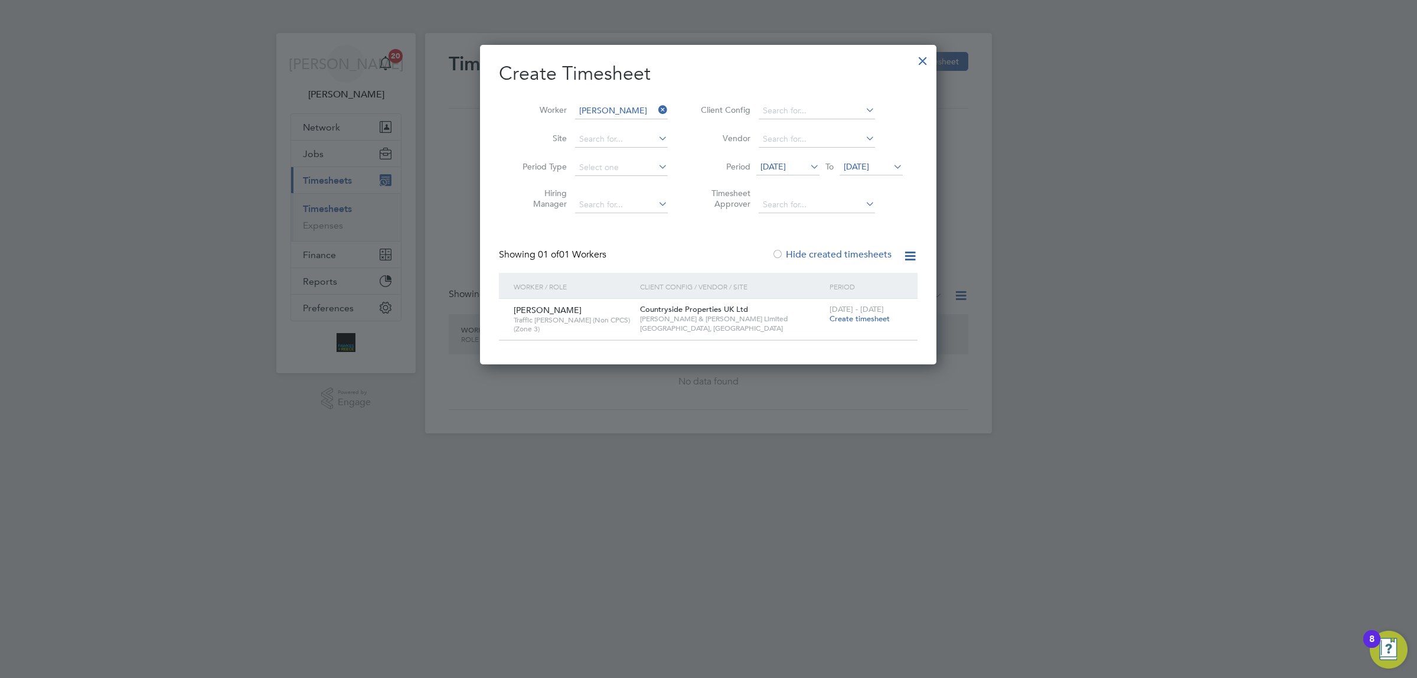
click at [656, 115] on icon at bounding box center [656, 110] width 0 height 17
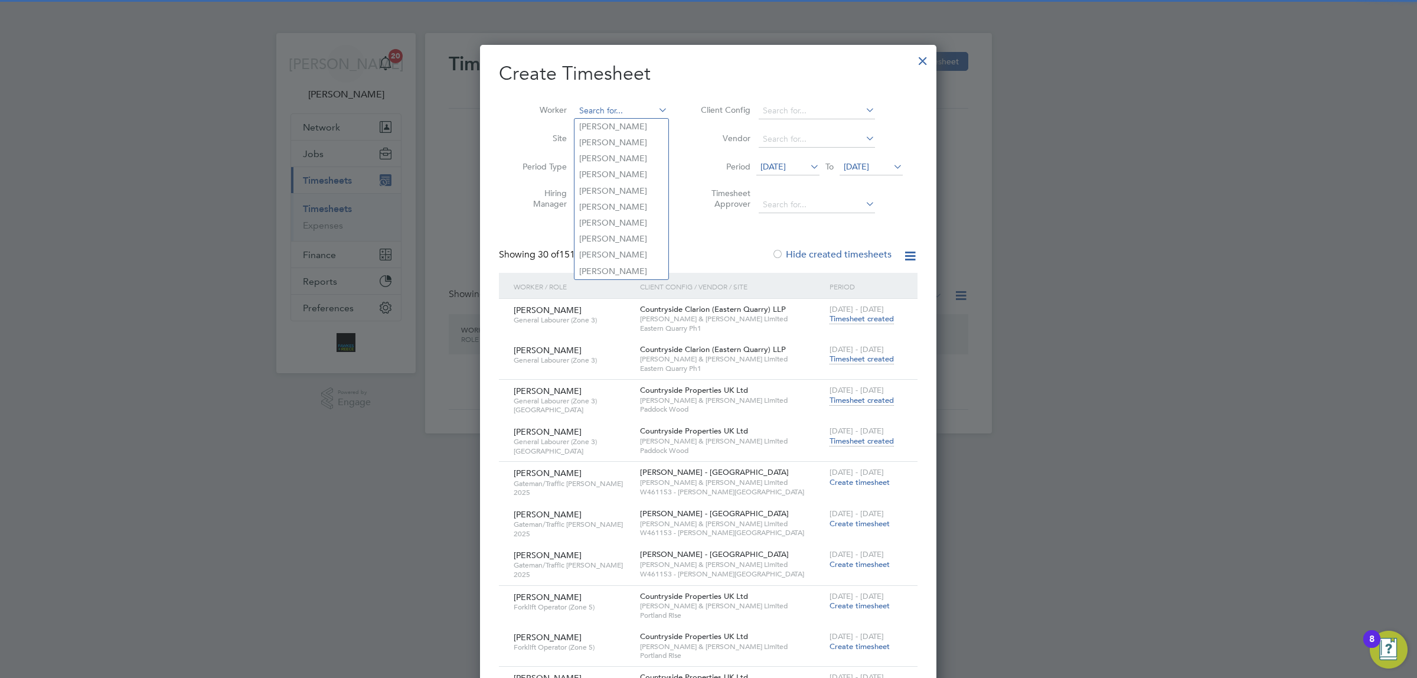
click at [623, 106] on input at bounding box center [621, 111] width 93 height 17
click at [619, 127] on li "[PERSON_NAME] mpson" at bounding box center [621, 127] width 94 height 16
type input "[PERSON_NAME]"
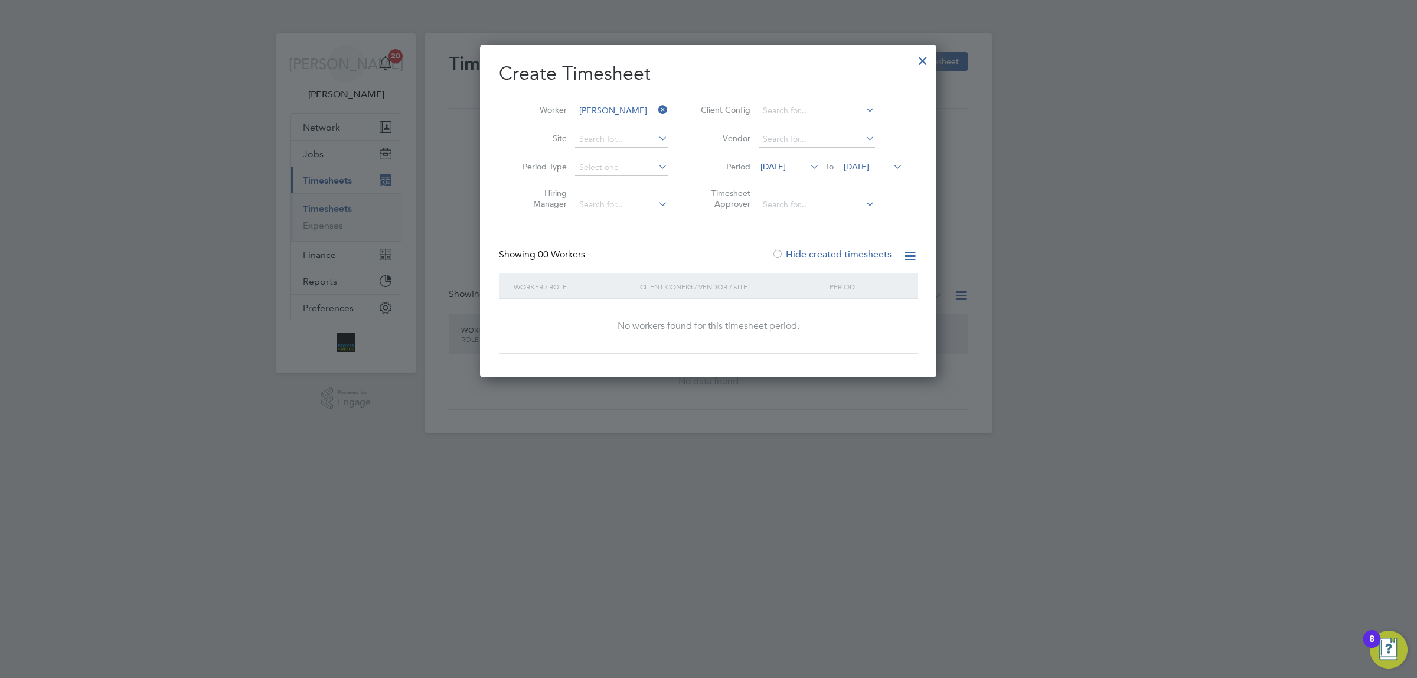
click at [656, 107] on icon at bounding box center [656, 110] width 0 height 17
click at [593, 107] on input at bounding box center [621, 111] width 93 height 17
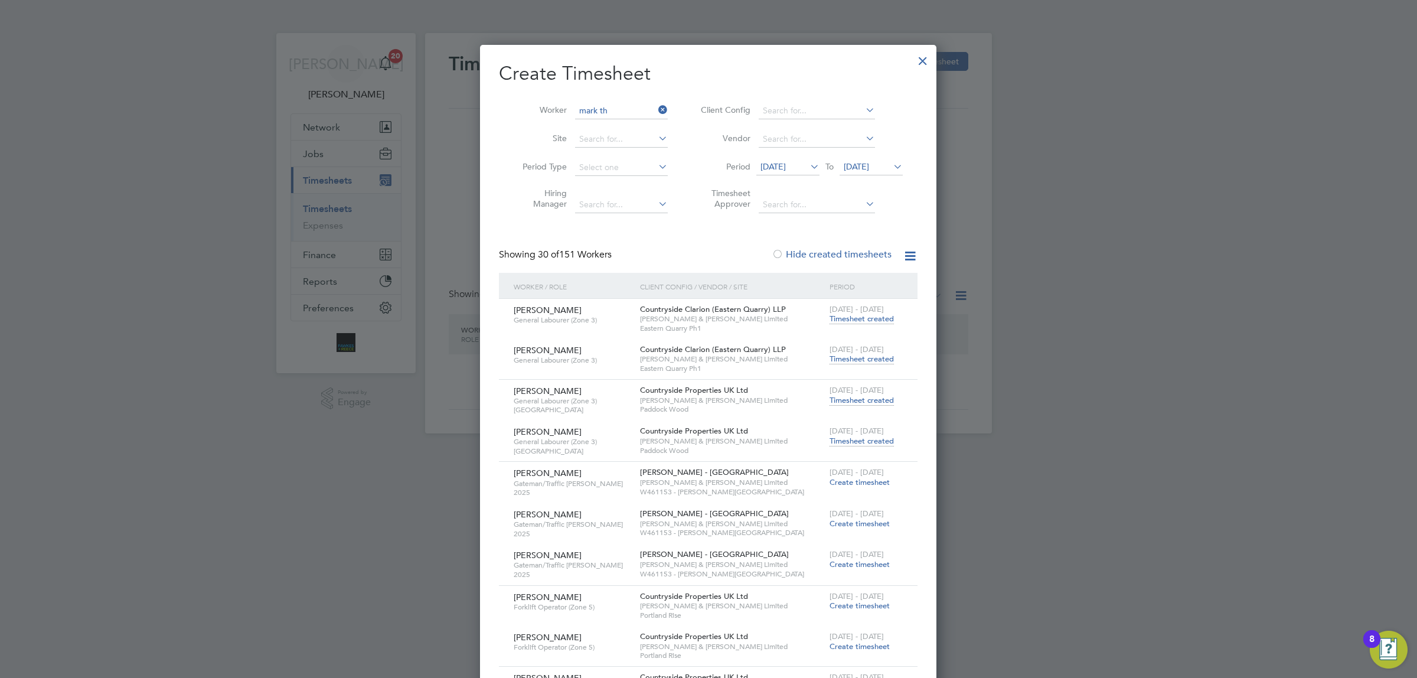
click at [595, 172] on b "Mark" at bounding box center [589, 174] width 20 height 10
type input "[PERSON_NAME]"
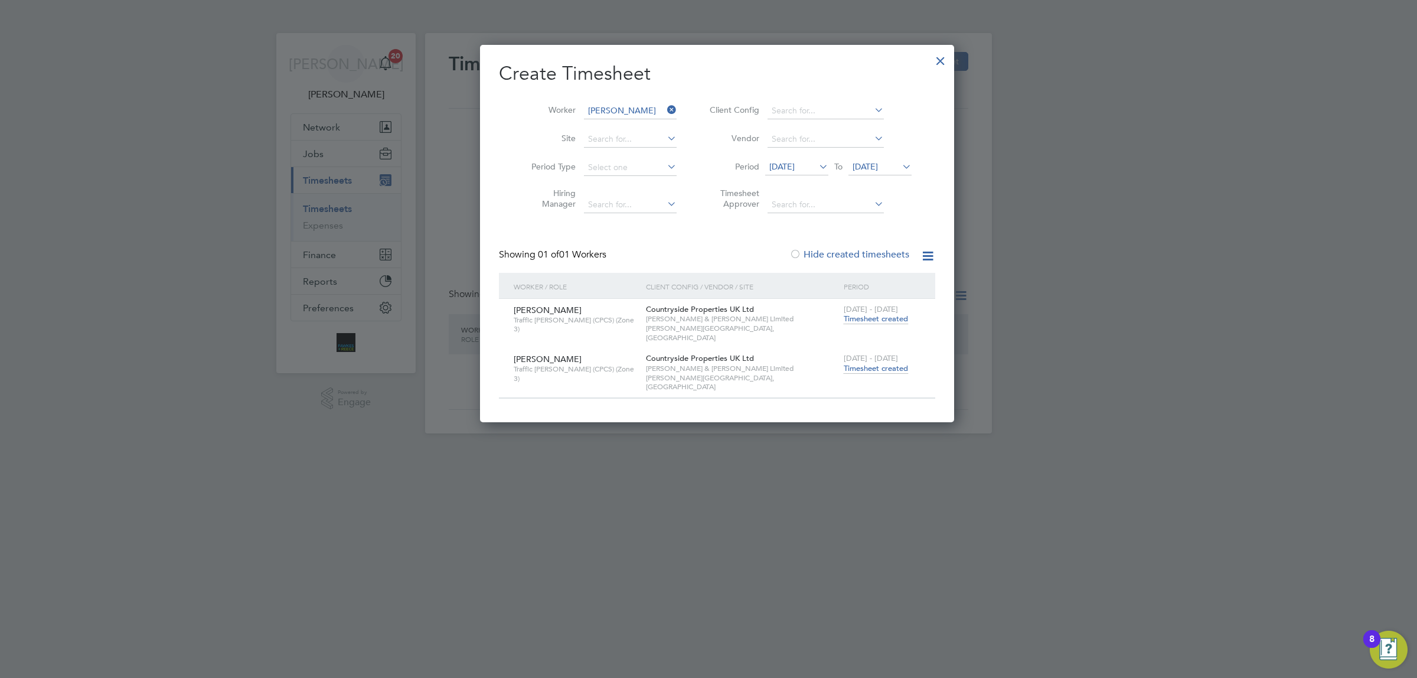
click at [851, 363] on span "Timesheet created" at bounding box center [876, 368] width 64 height 11
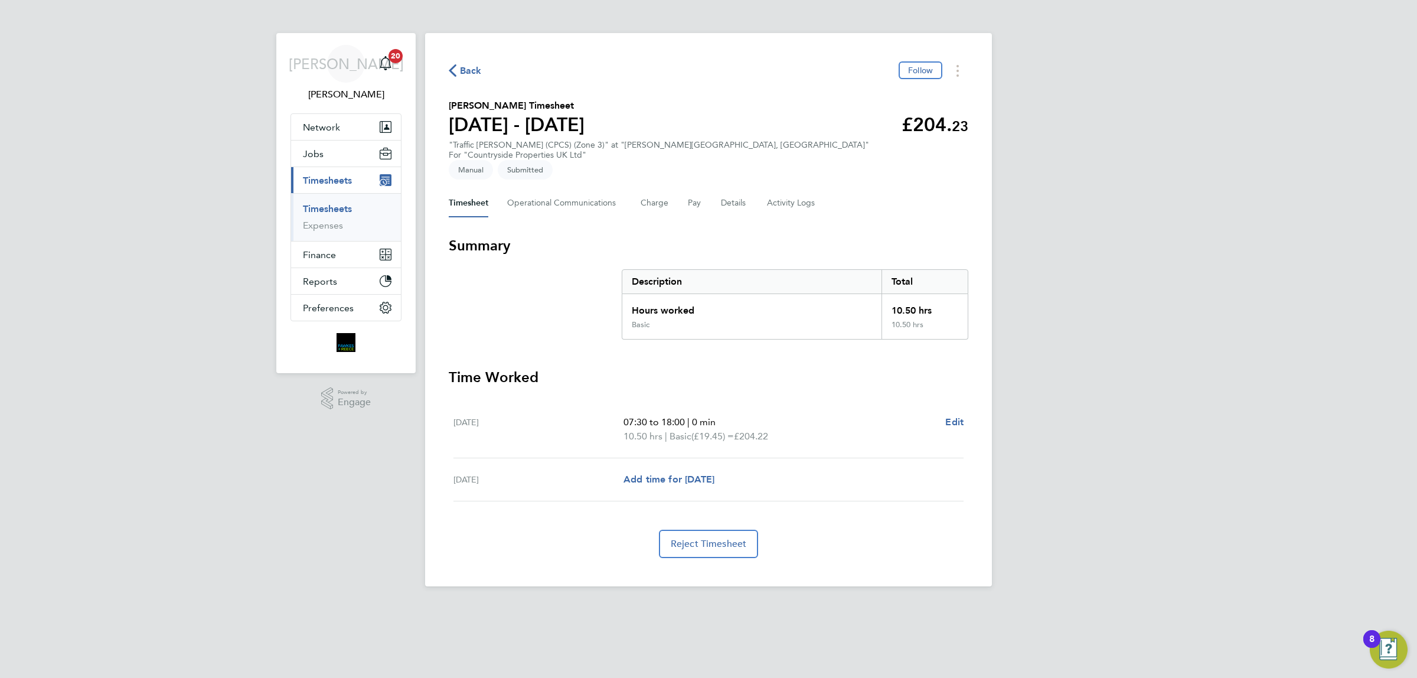
click at [472, 76] on span "Back" at bounding box center [471, 71] width 22 height 14
